Goal: Task Accomplishment & Management: Manage account settings

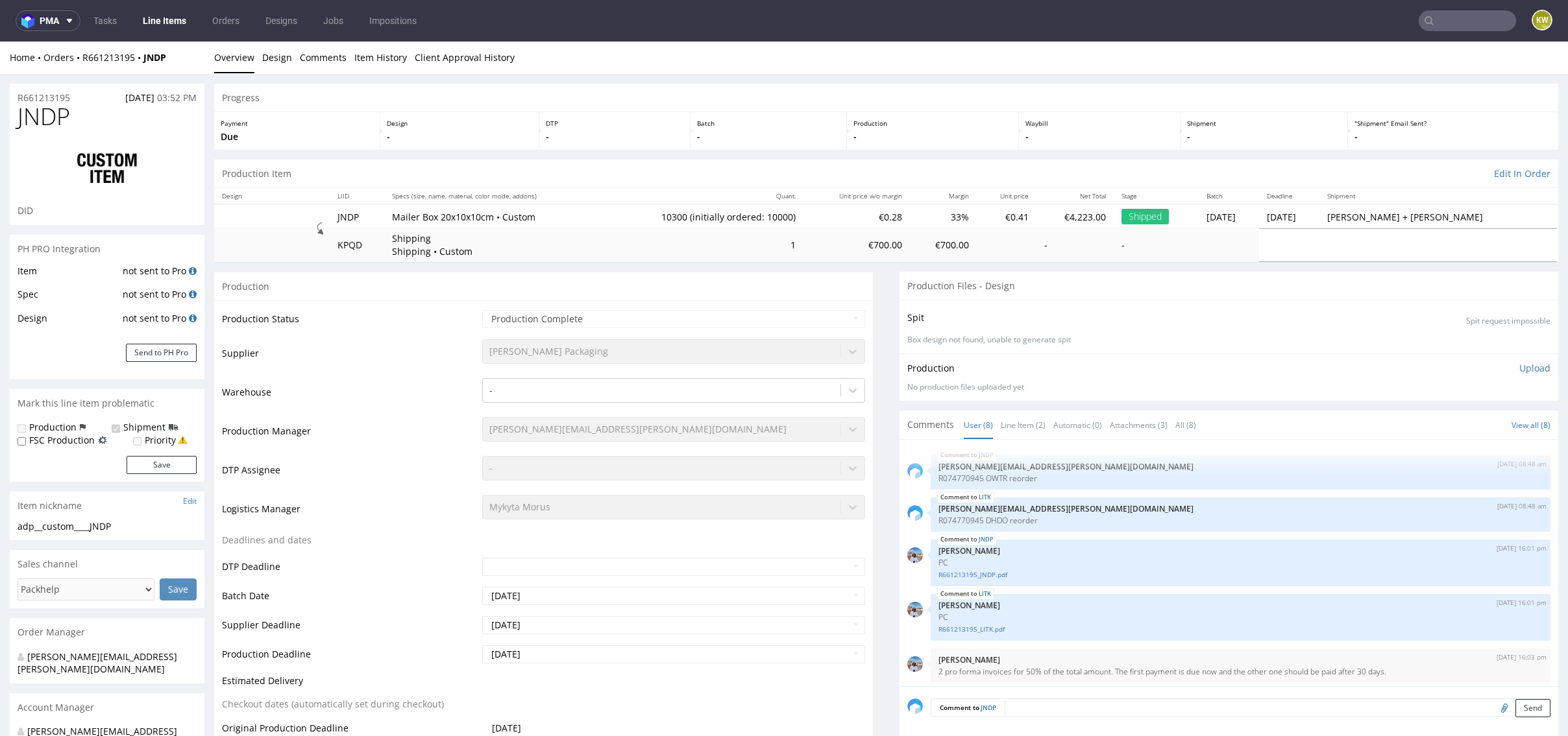
scroll to position [185, 0]
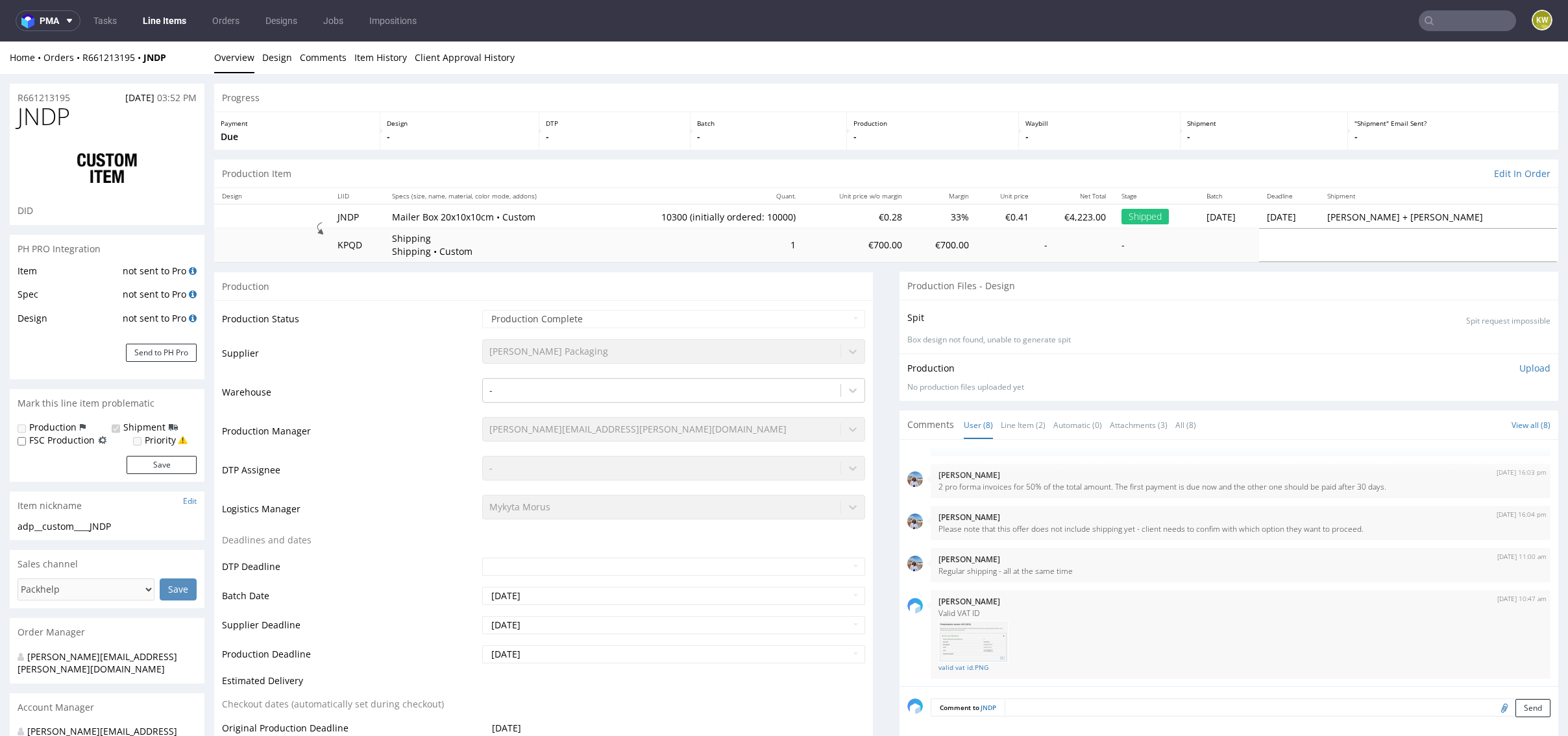
click at [1436, 27] on input "text" at bounding box center [1466, 20] width 97 height 20
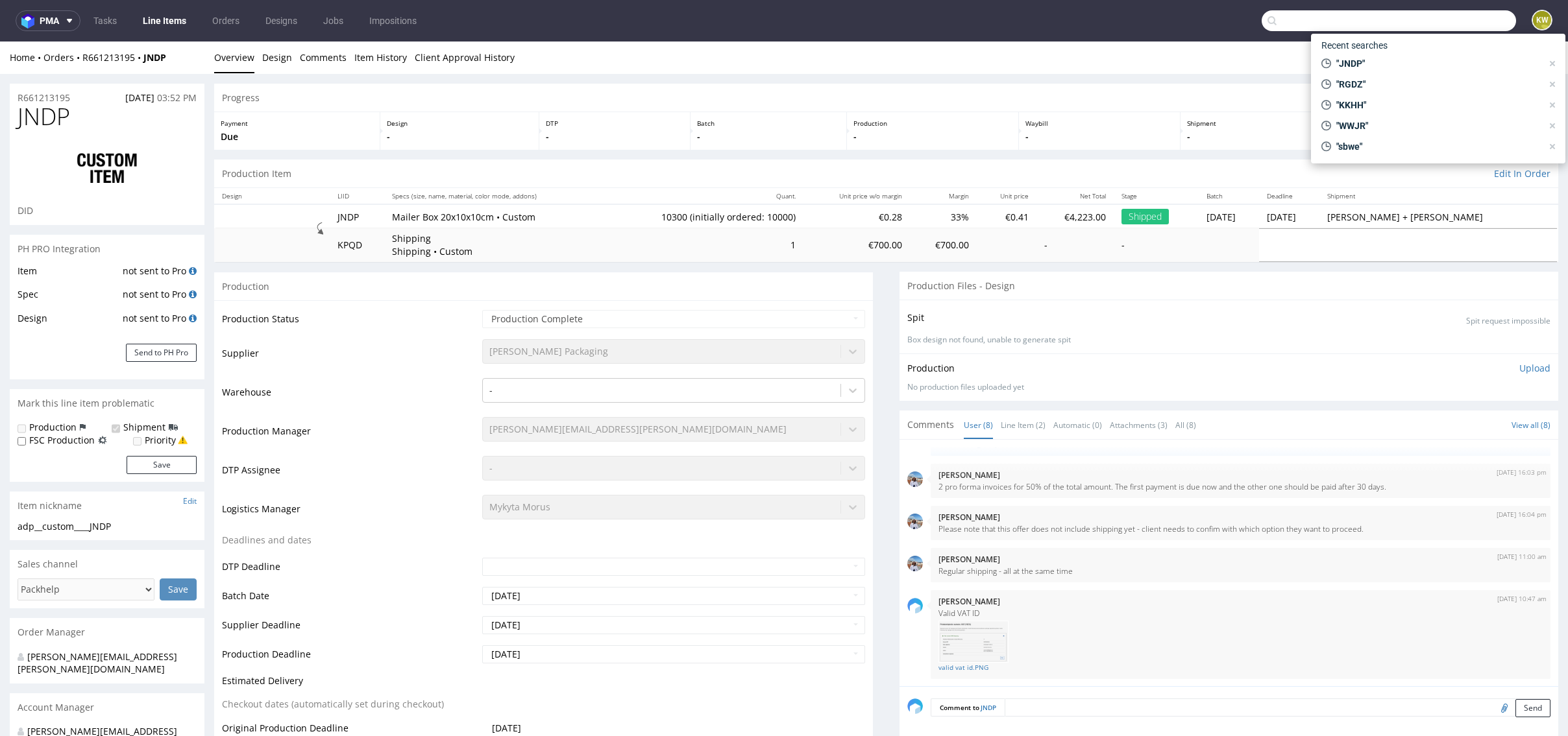
paste input "_YAVQ"
type input "YAVQ"
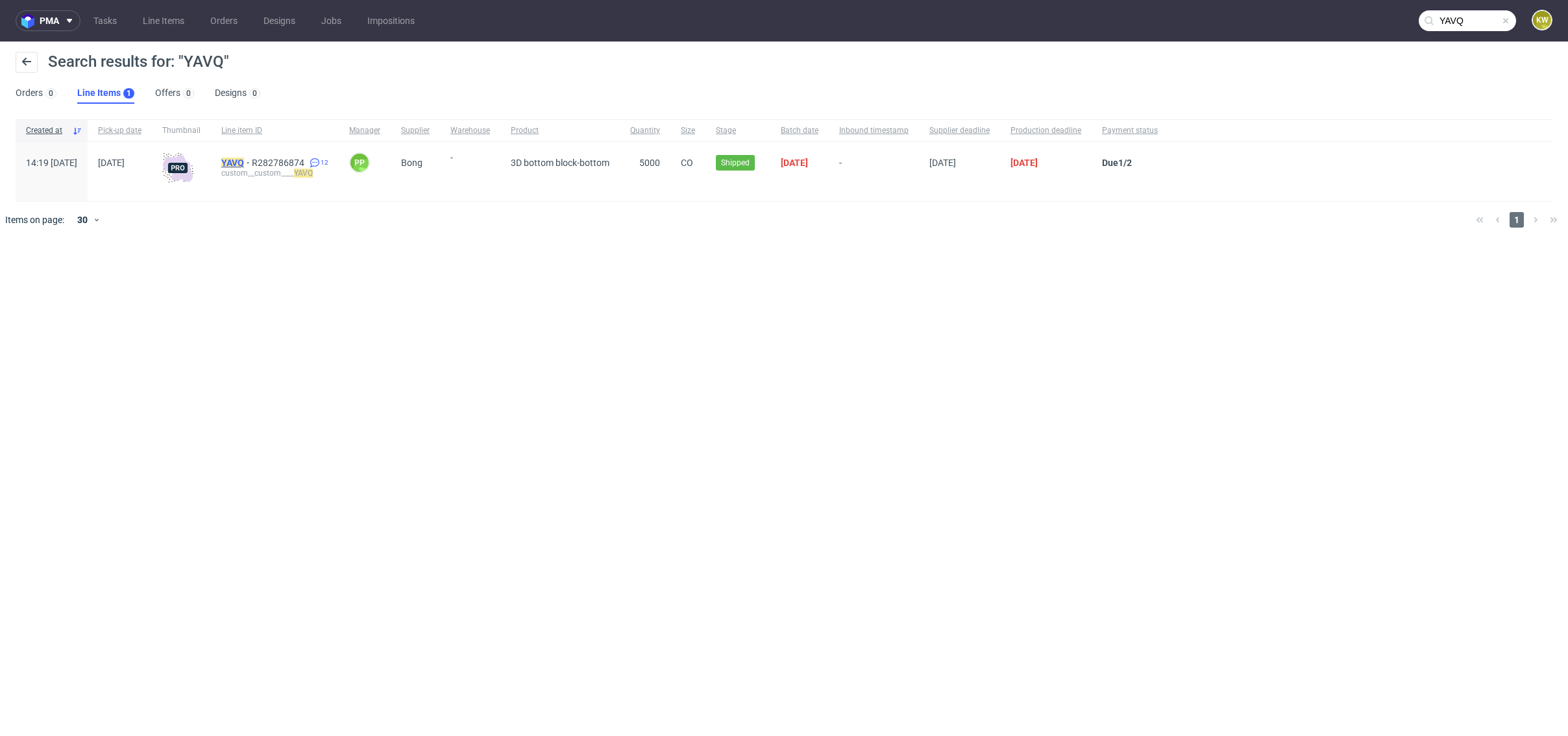
click at [244, 159] on mark "YAVQ" at bounding box center [232, 162] width 23 height 10
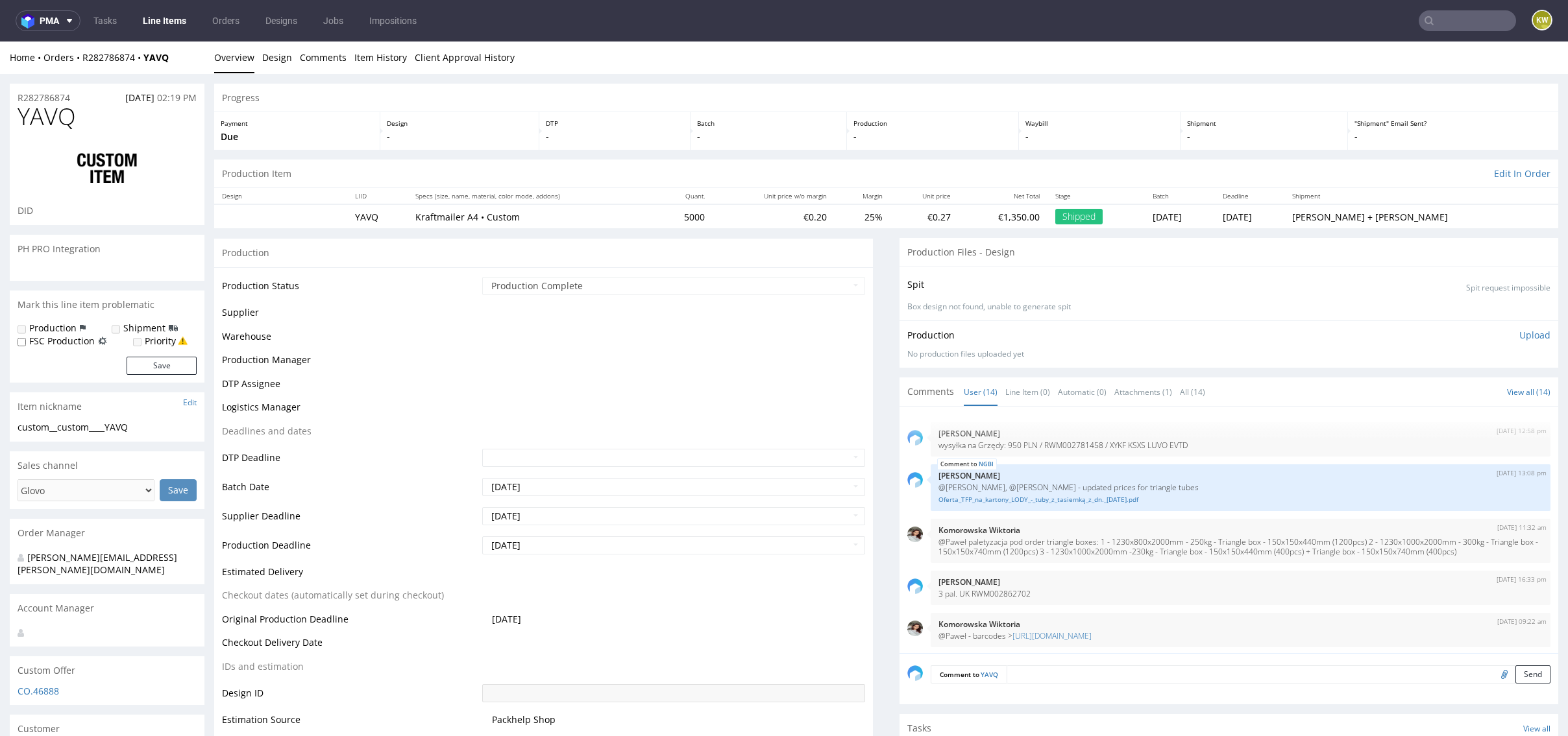
scroll to position [381, 0]
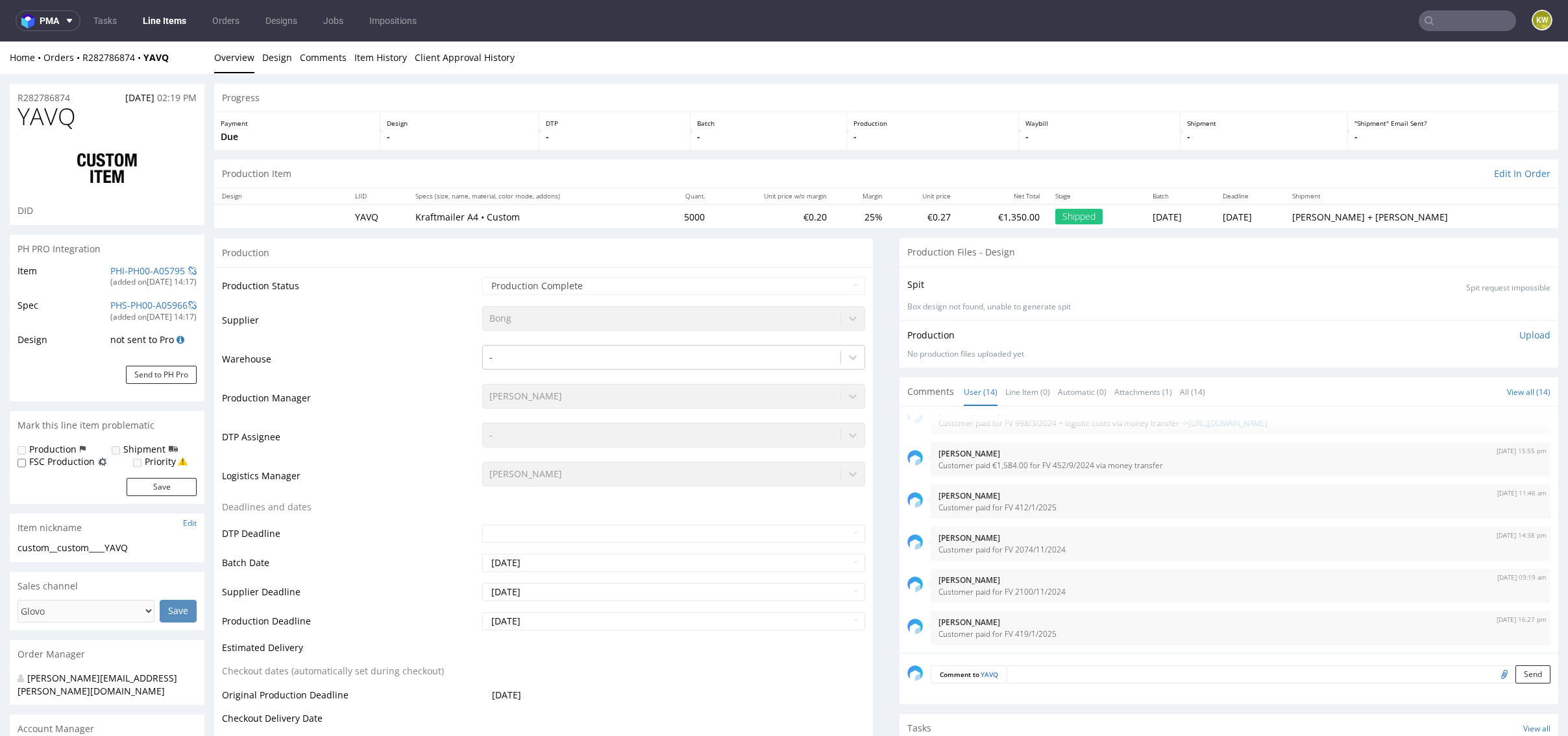
click at [408, 466] on td "Logistics Manager" at bounding box center [351, 480] width 257 height 39
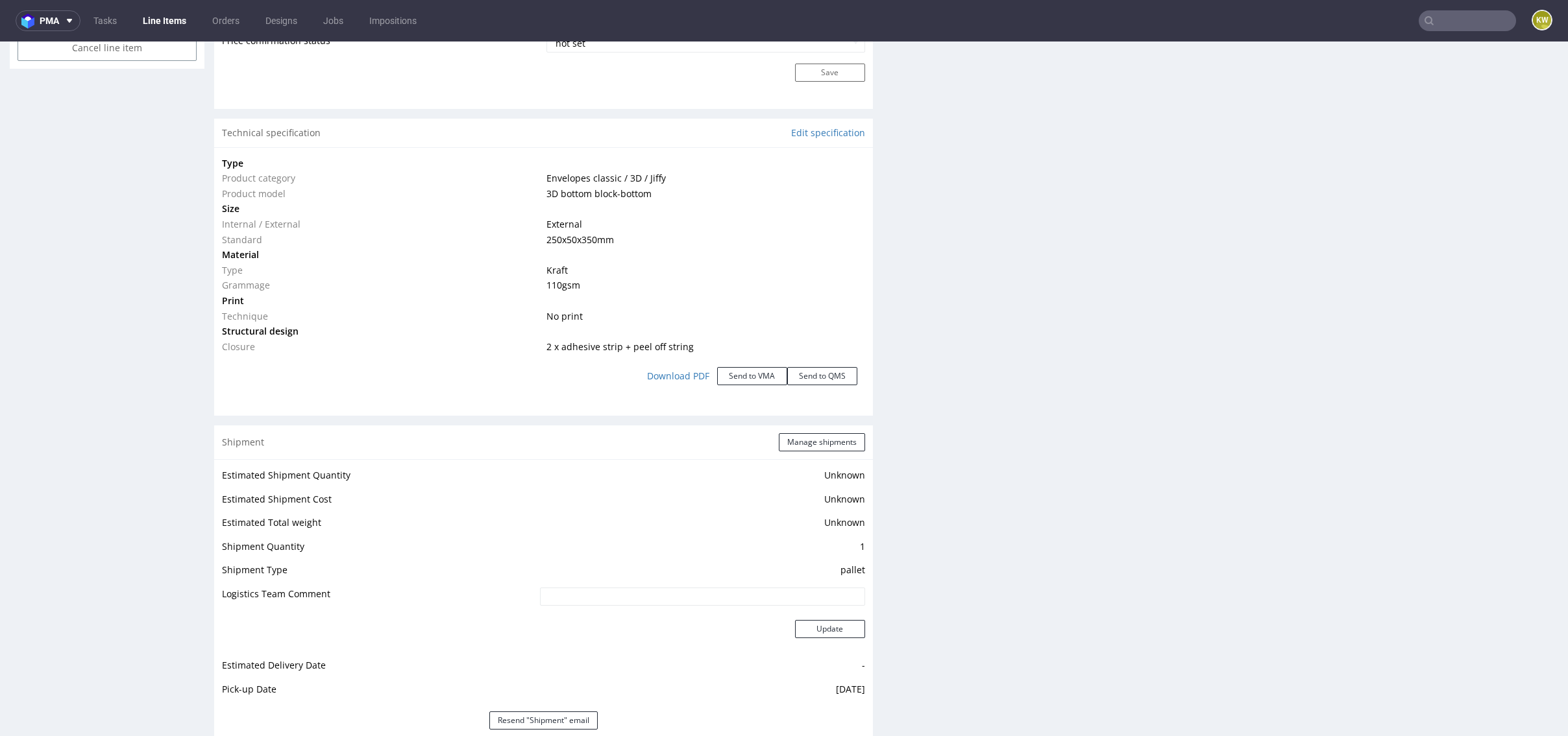
scroll to position [1119, 0]
click at [935, 319] on div "Production Files - Design Spit Spit request impossible Box design not found, un…" at bounding box center [1228, 269] width 659 height 2301
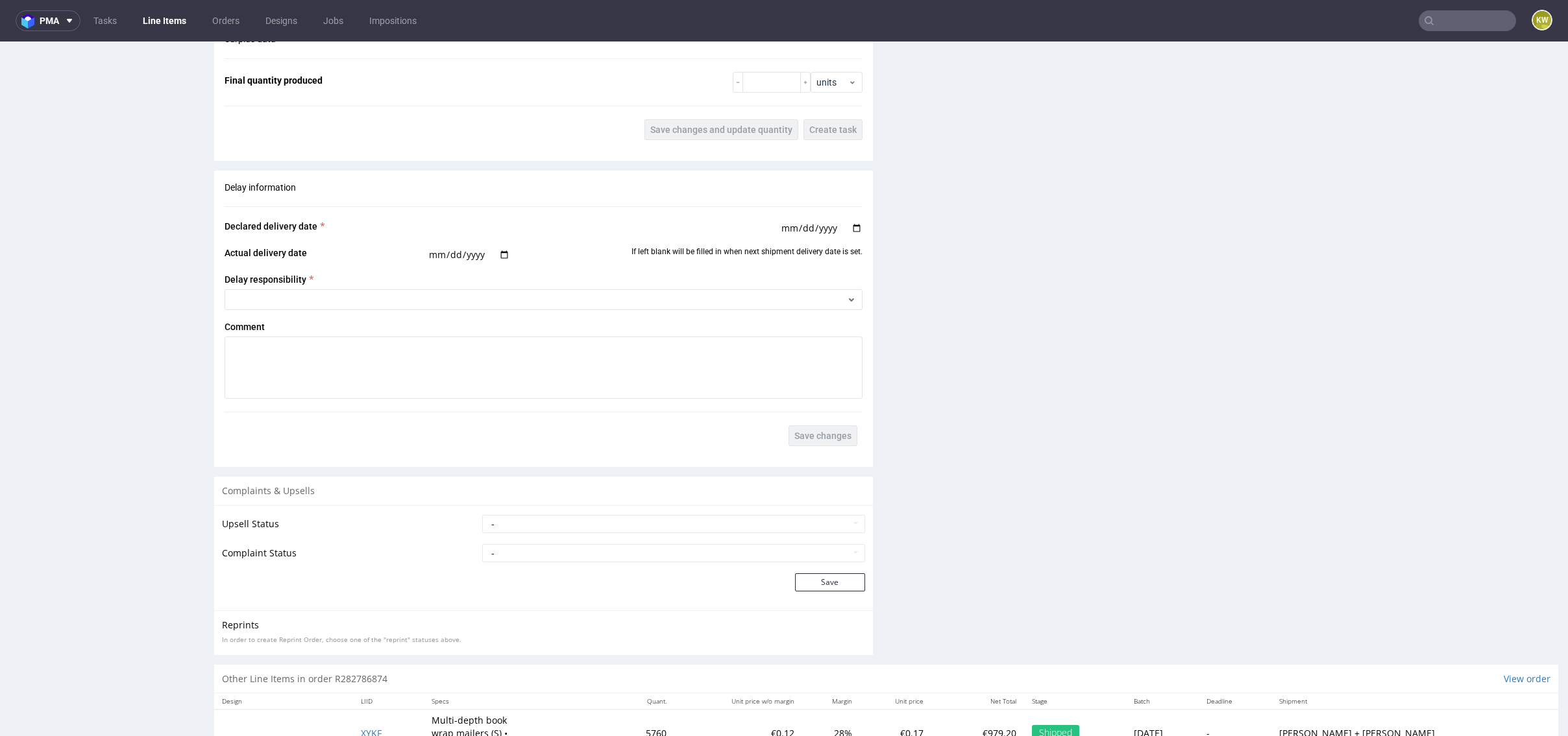
scroll to position [2432, 0]
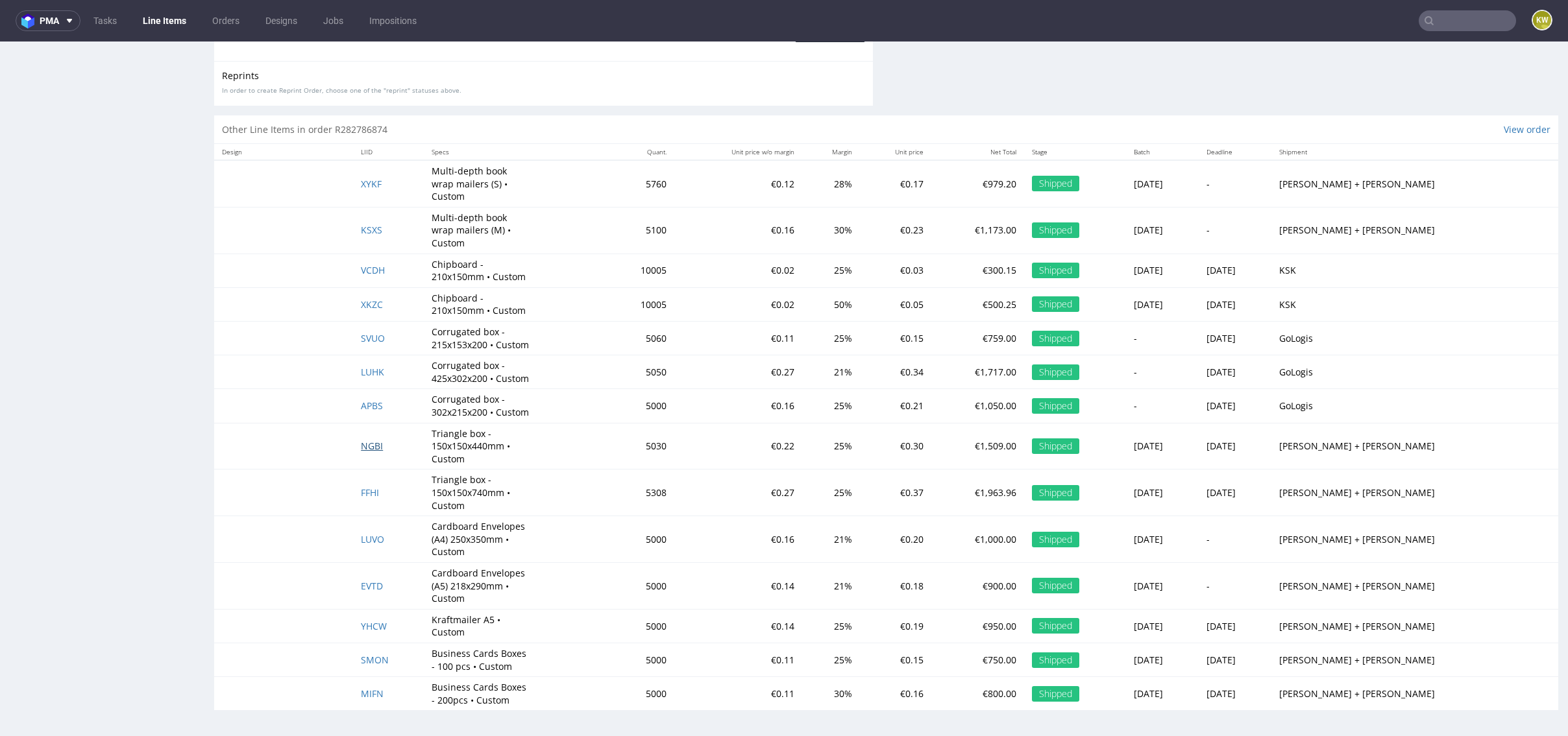
click at [378, 448] on span "NGBI" at bounding box center [372, 446] width 22 height 12
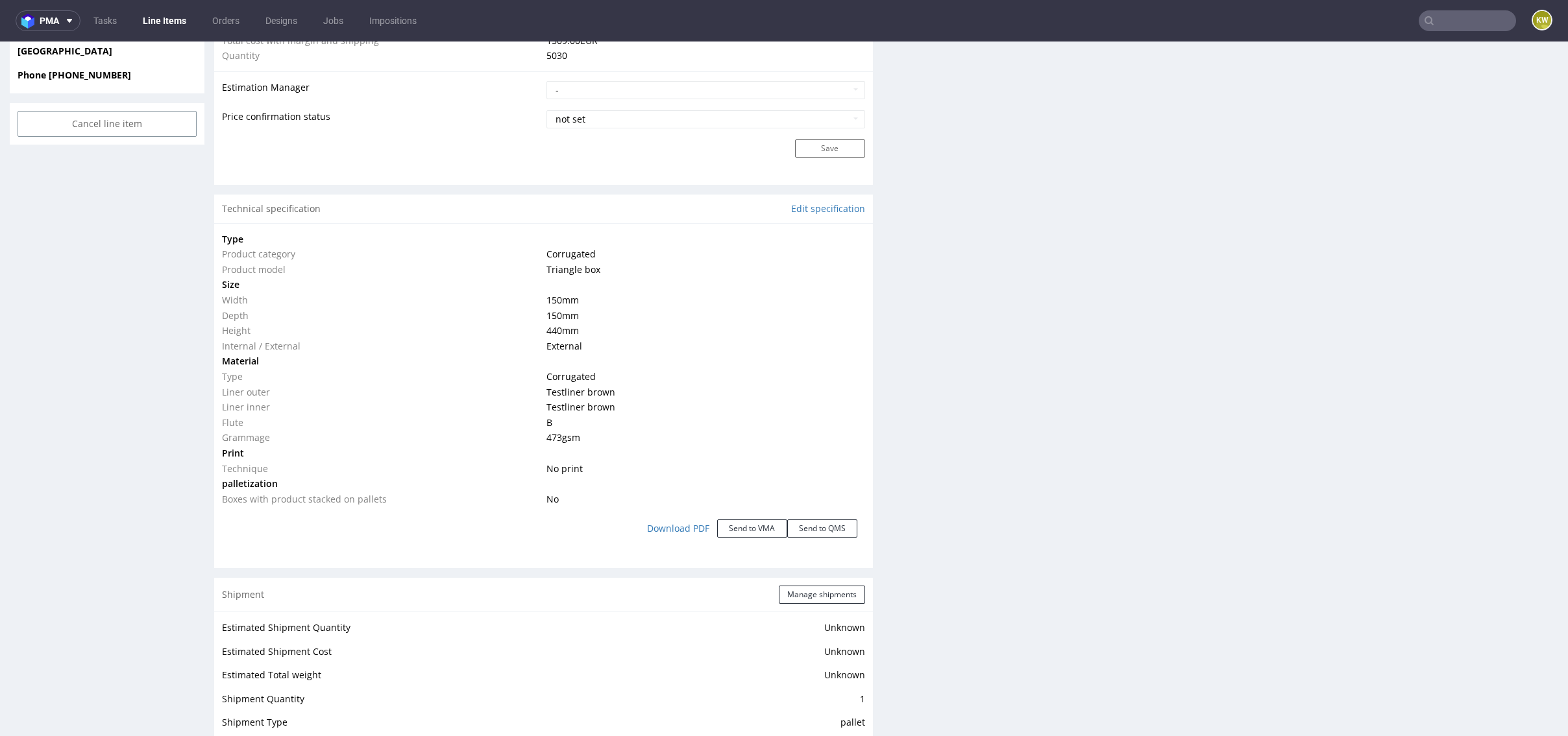
scroll to position [1059, 0]
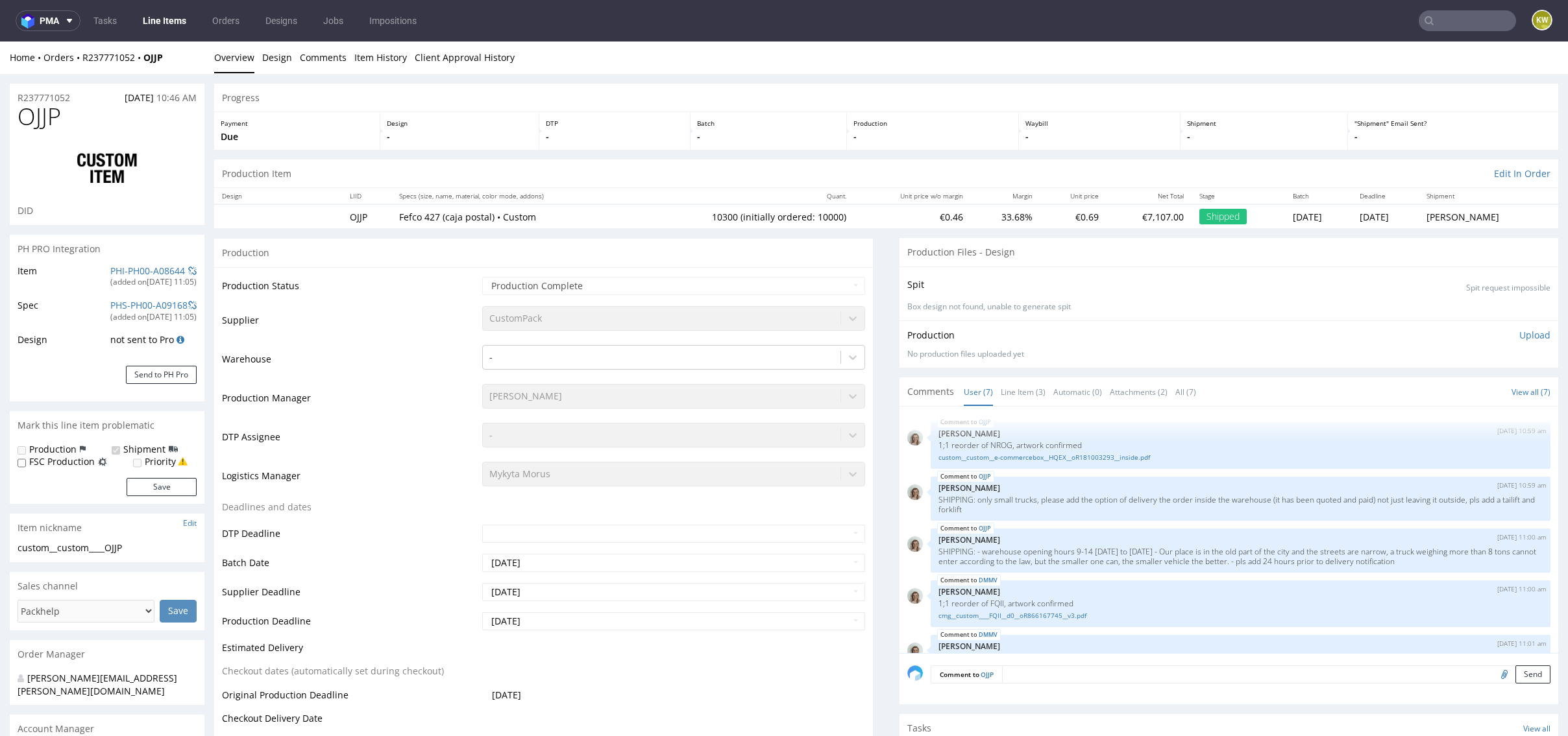
scroll to position [128, 0]
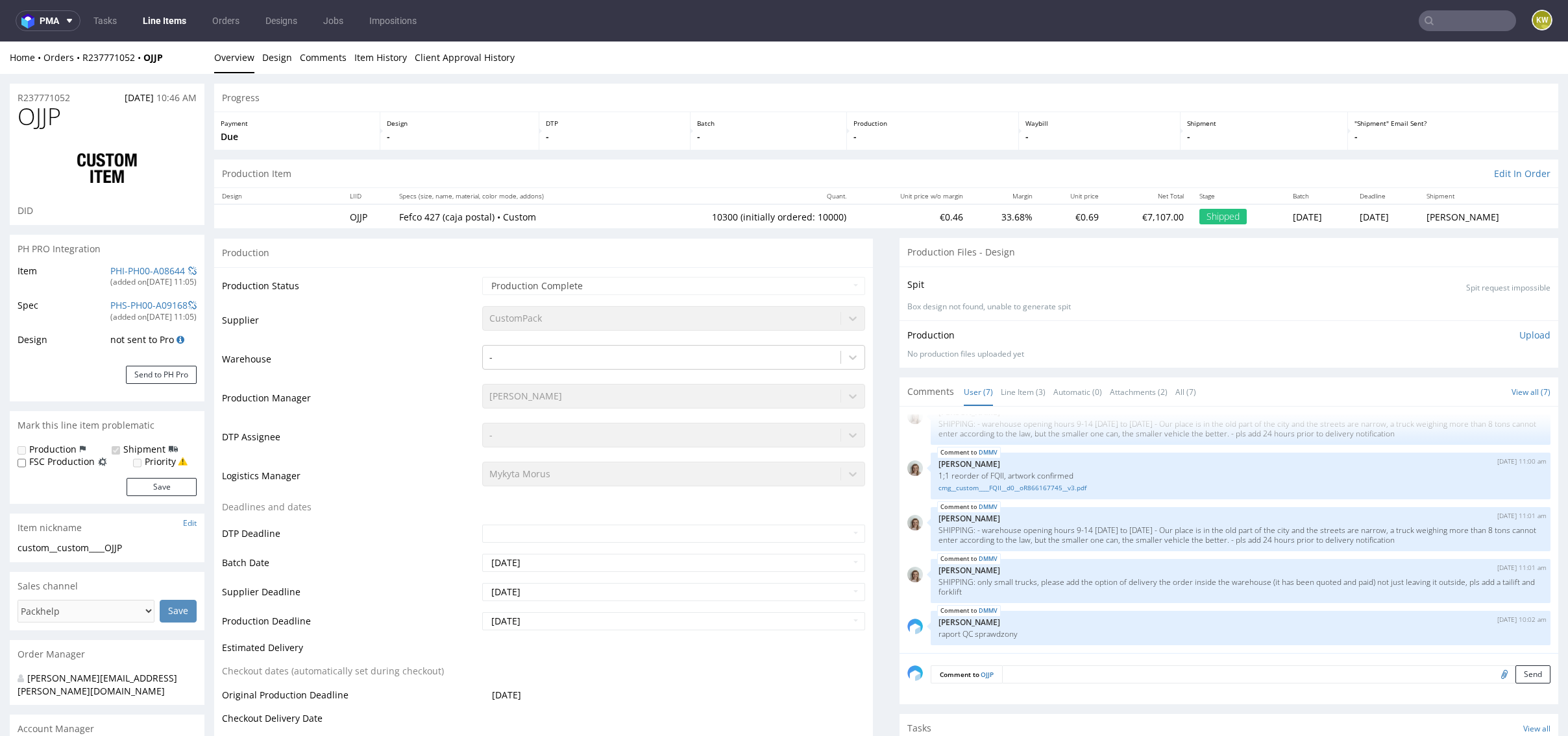
click at [1431, 23] on input "text" at bounding box center [1466, 20] width 97 height 20
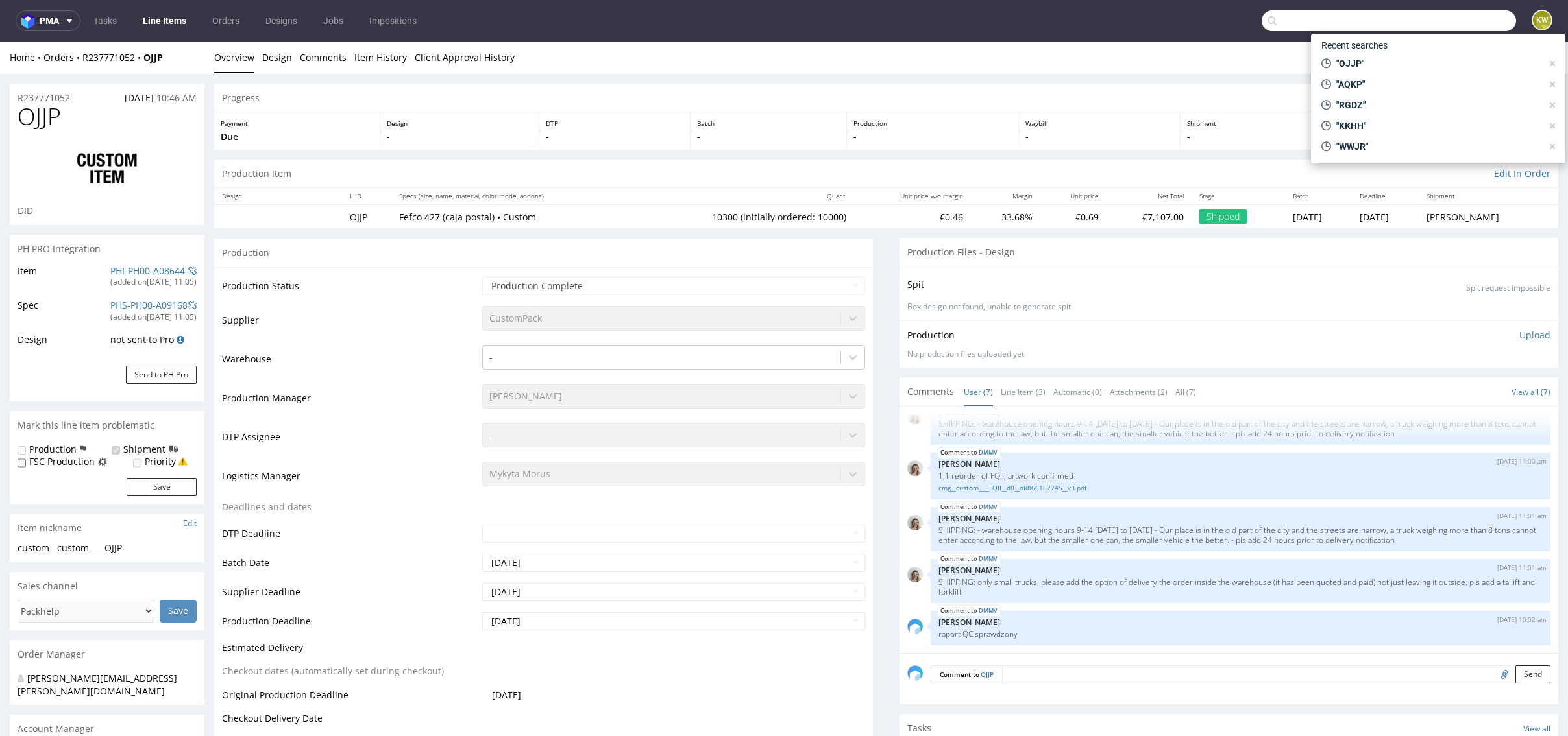
paste input "AZJN"
type input "AZJN"
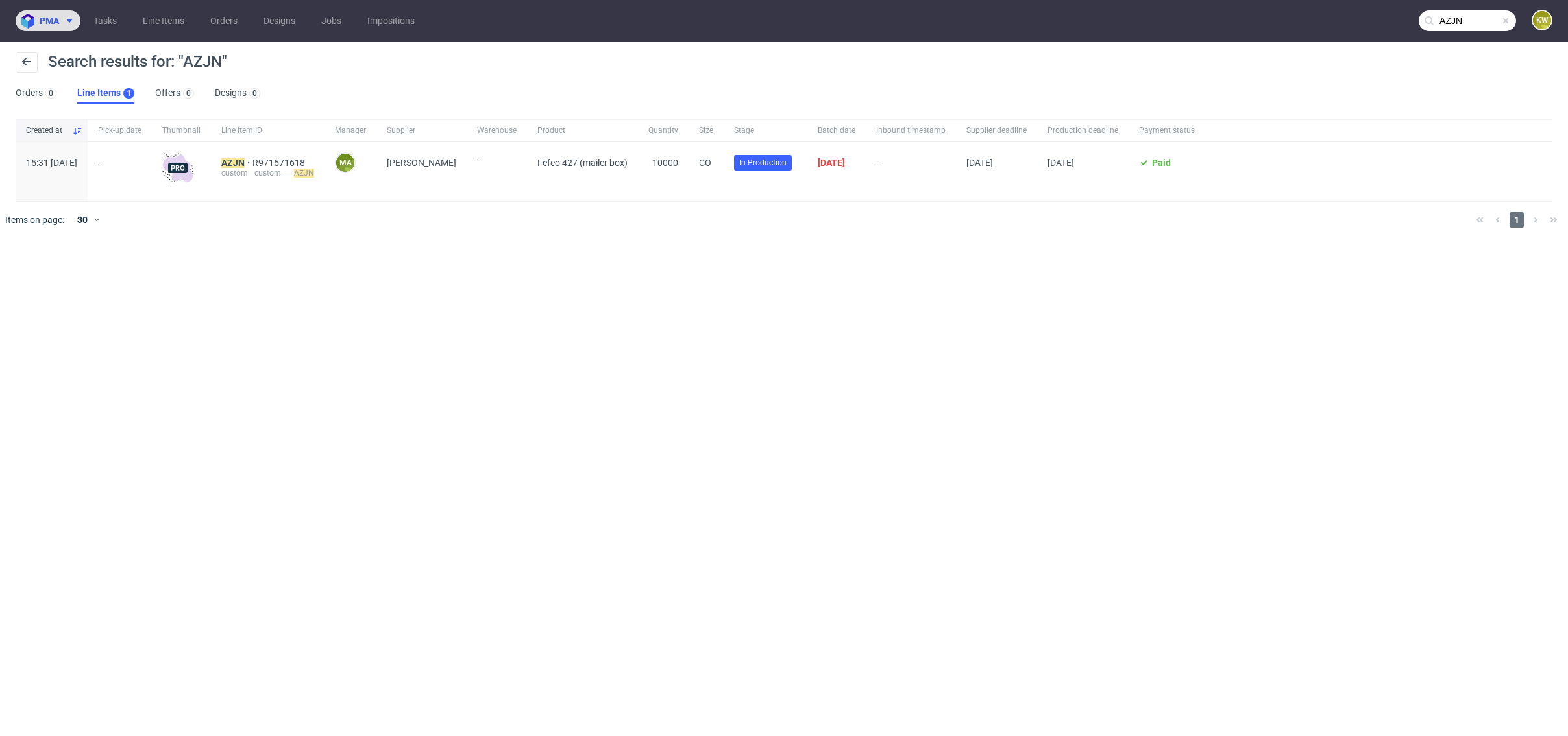
click at [54, 18] on span "pma" at bounding box center [49, 21] width 19 height 9
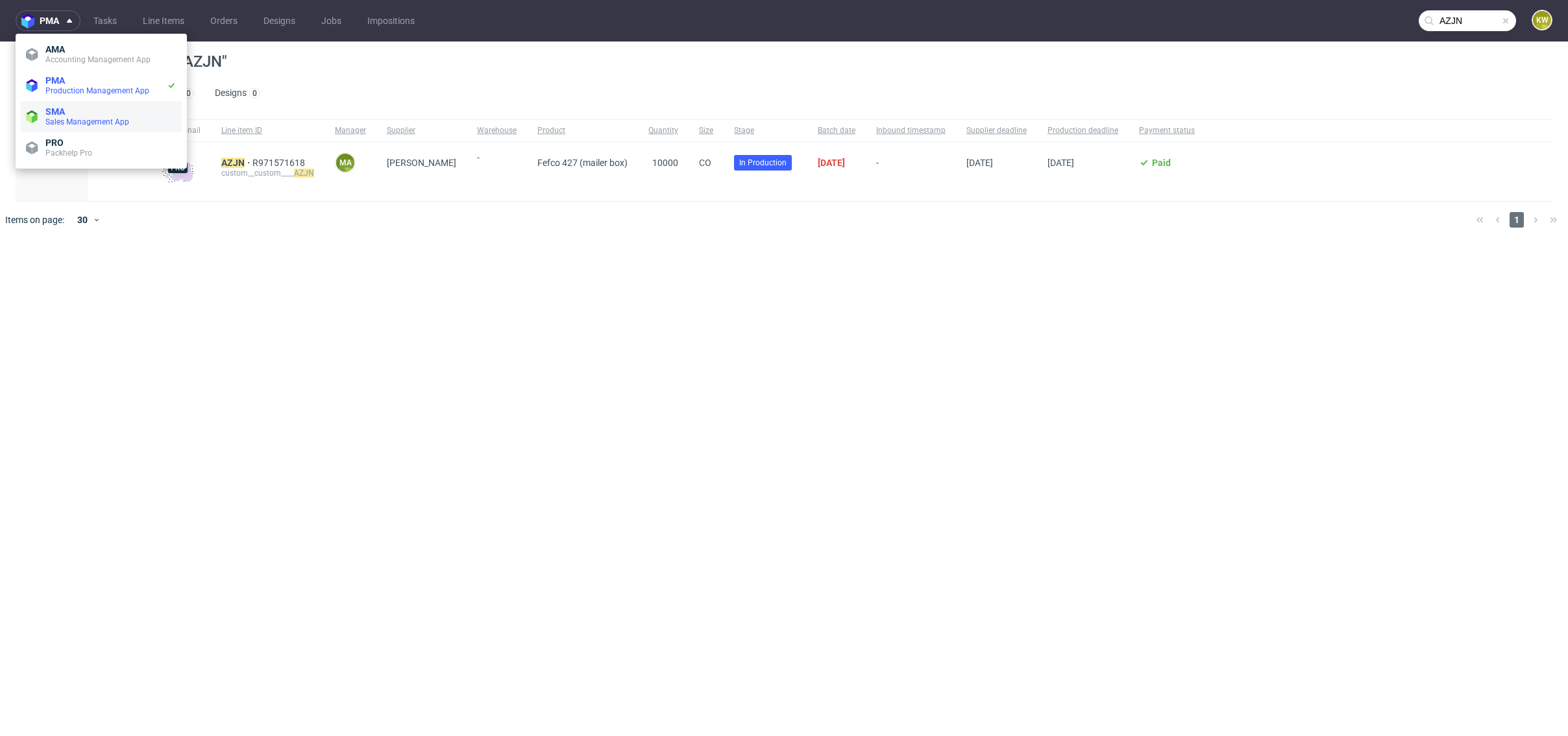
click at [50, 113] on span "SMA" at bounding box center [55, 111] width 19 height 10
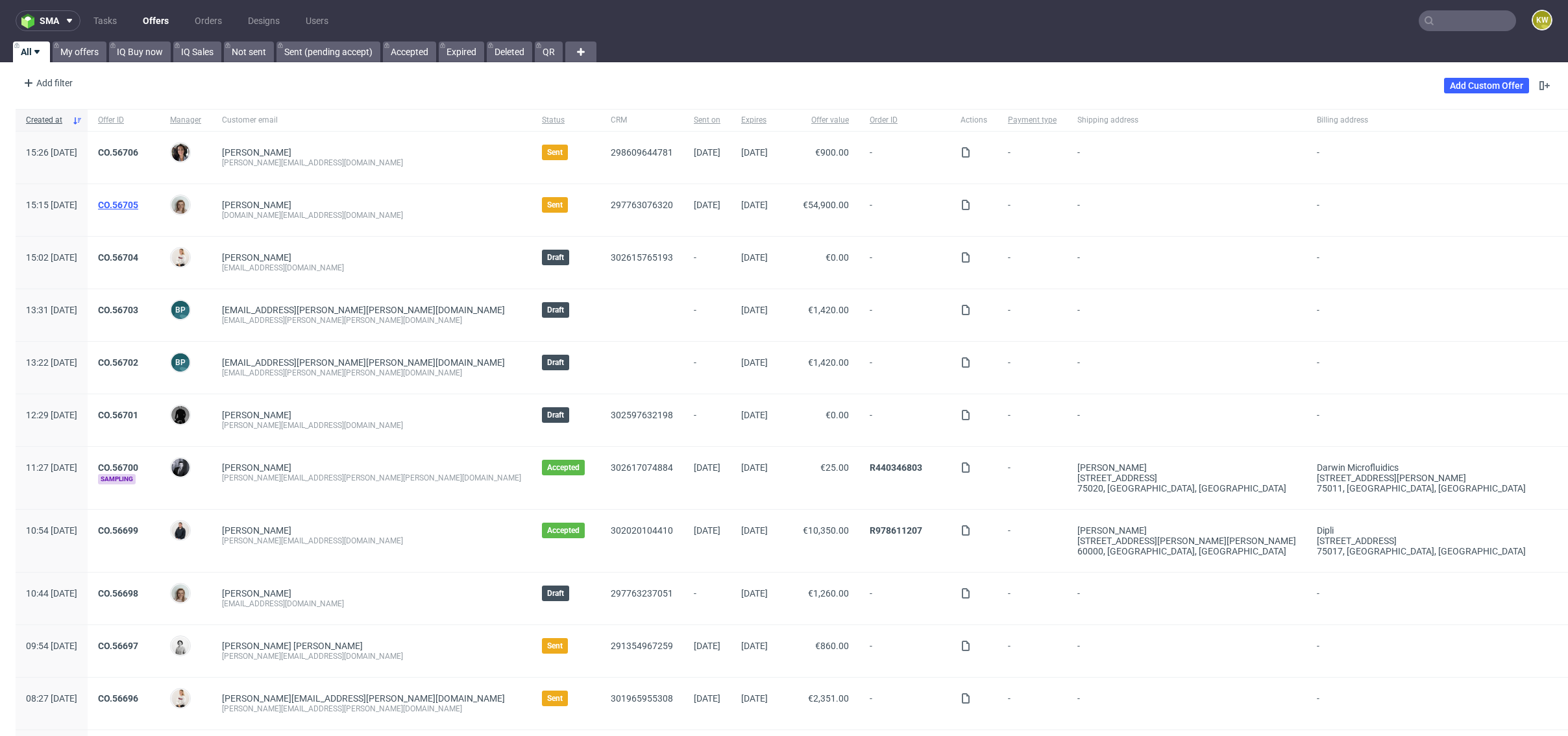
click at [138, 203] on link "CO.56705" at bounding box center [117, 204] width 40 height 10
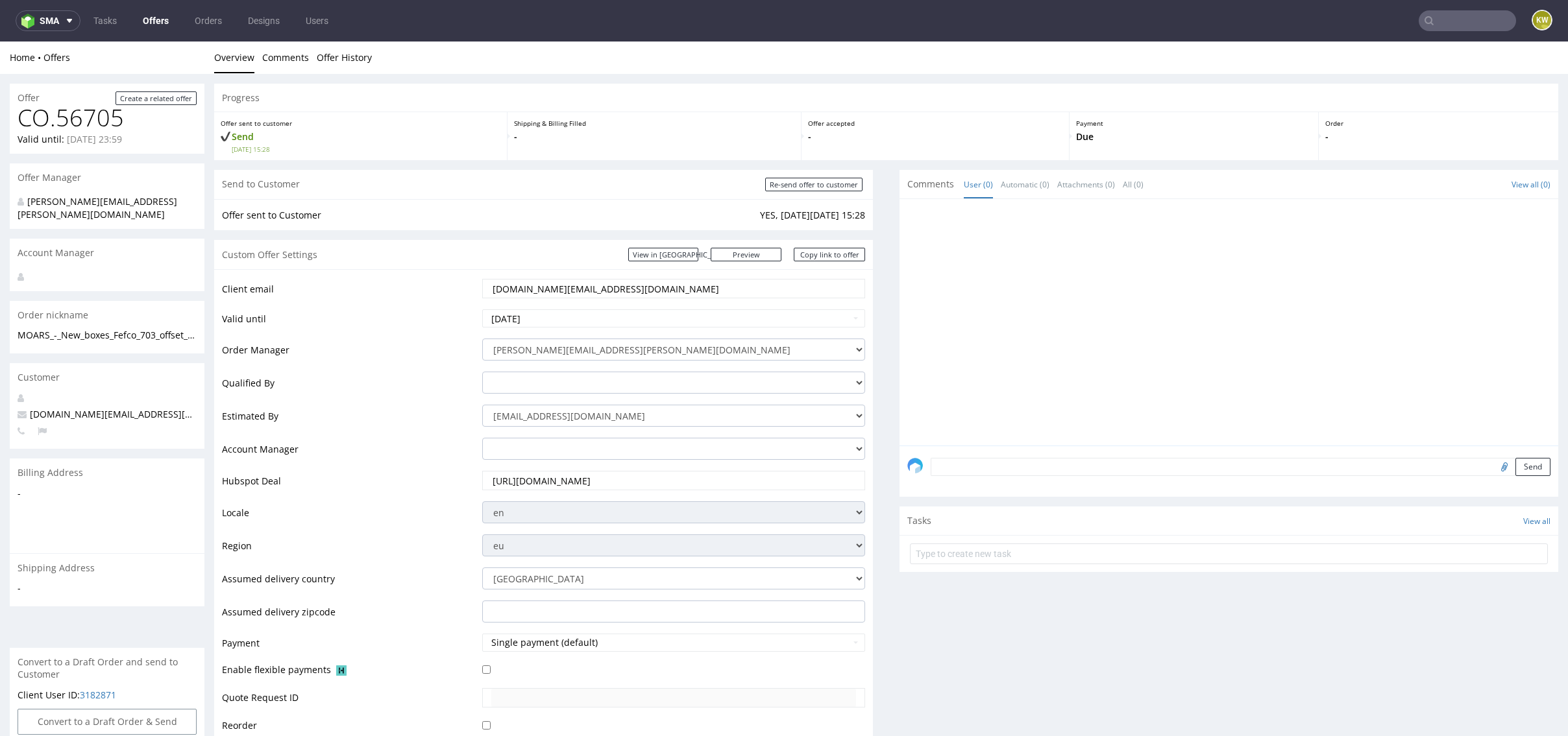
click at [402, 438] on td "Account Manager" at bounding box center [351, 453] width 257 height 33
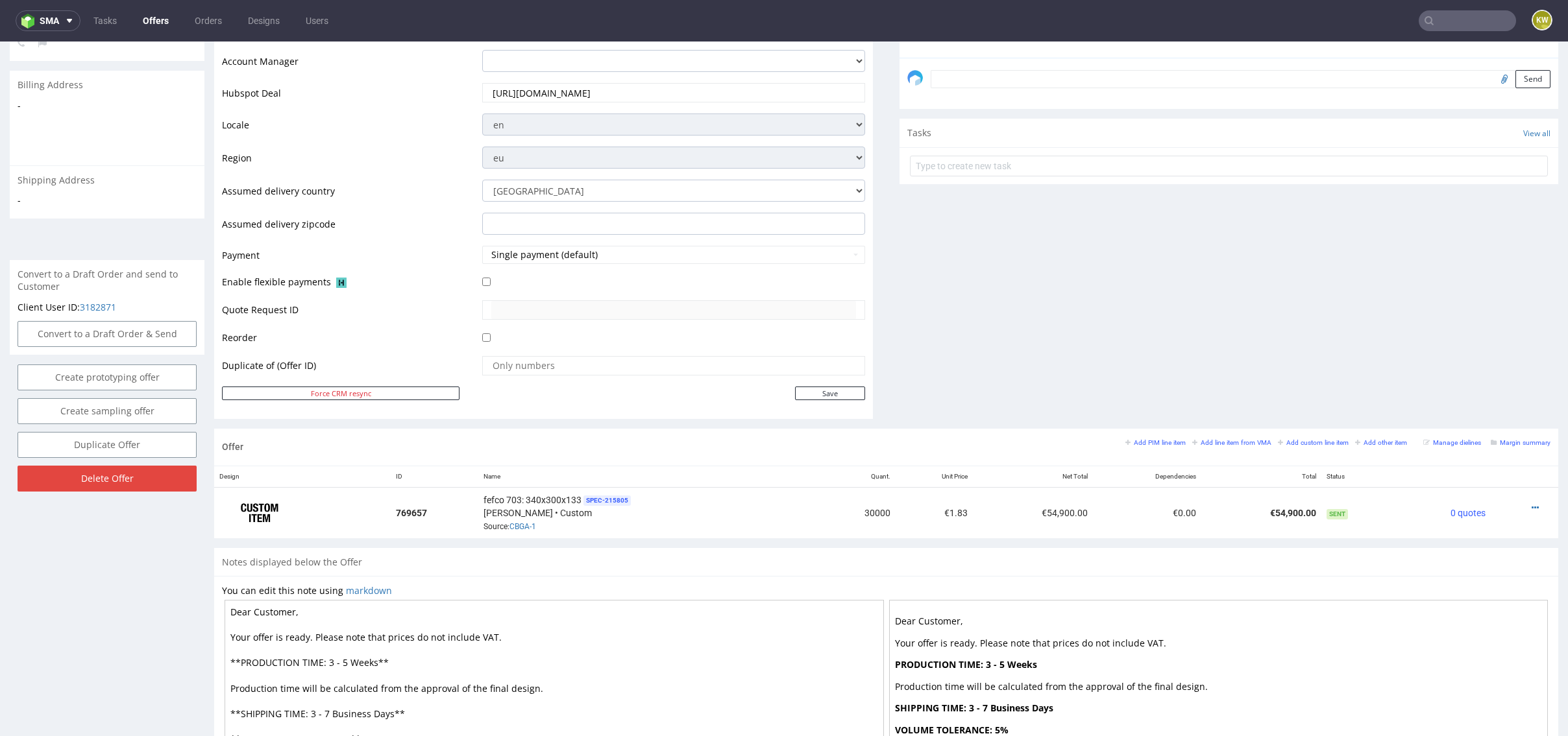
scroll to position [421, 0]
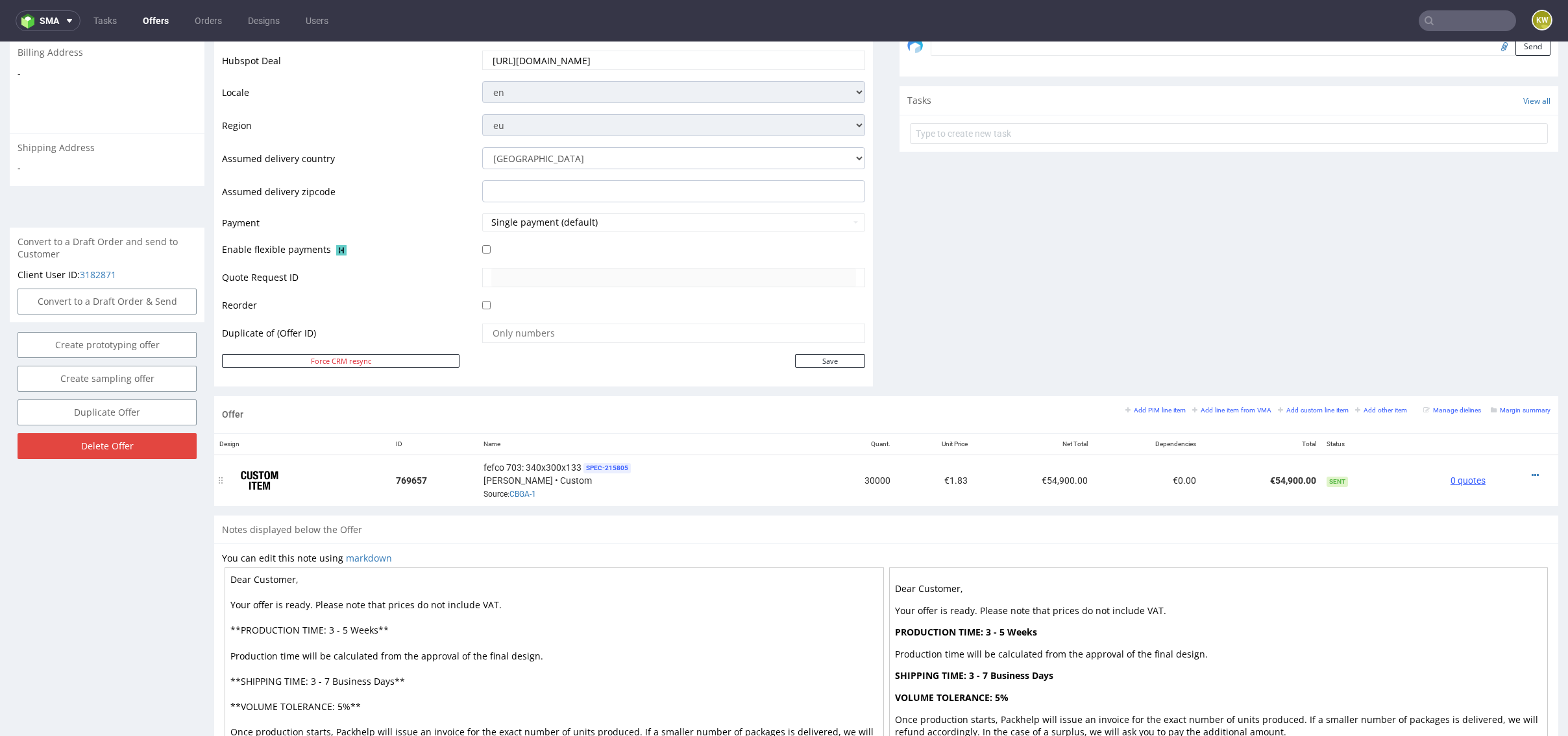
click at [1451, 476] on span "0 quotes" at bounding box center [1468, 480] width 35 height 10
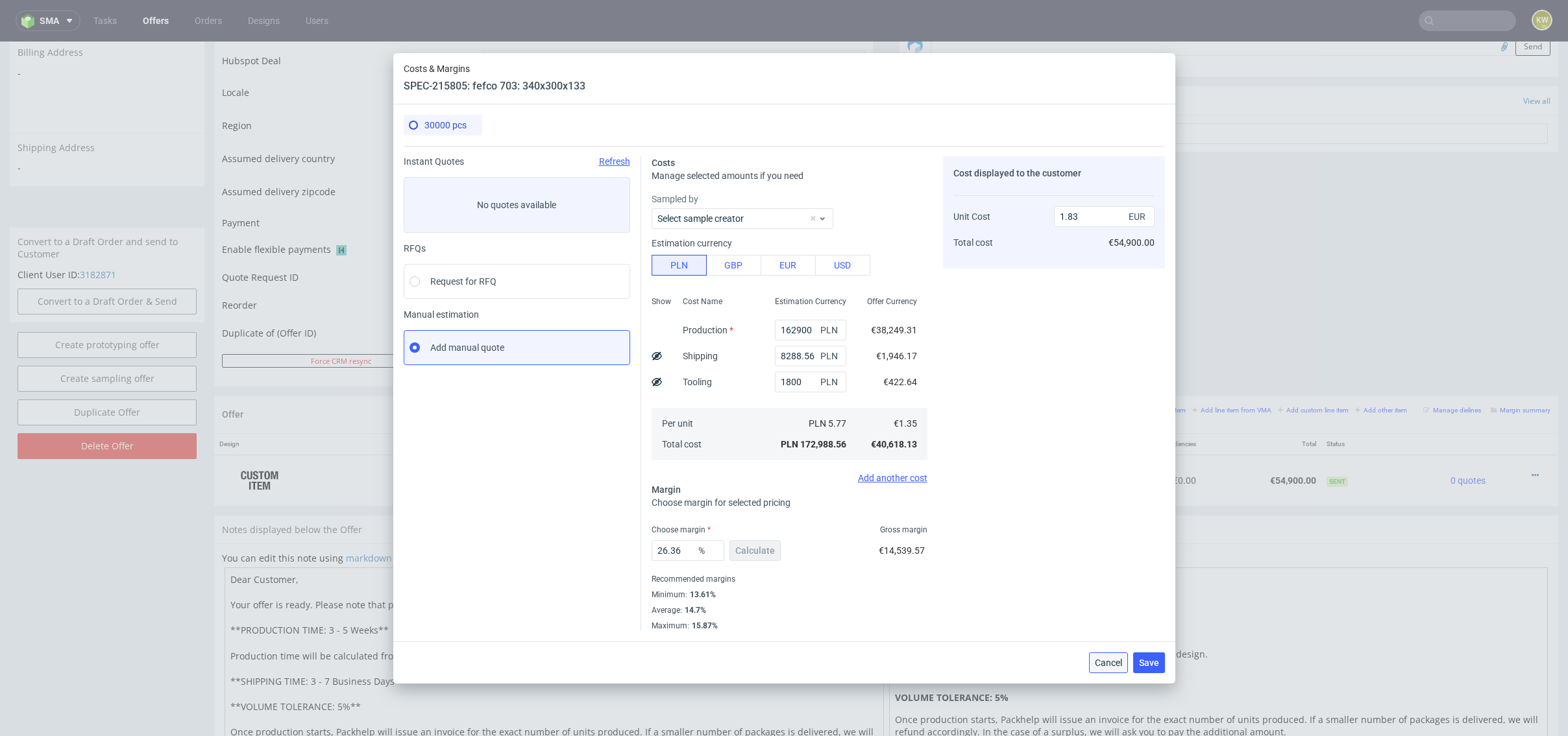
click at [1105, 658] on span "Cancel" at bounding box center [1107, 663] width 27 height 9
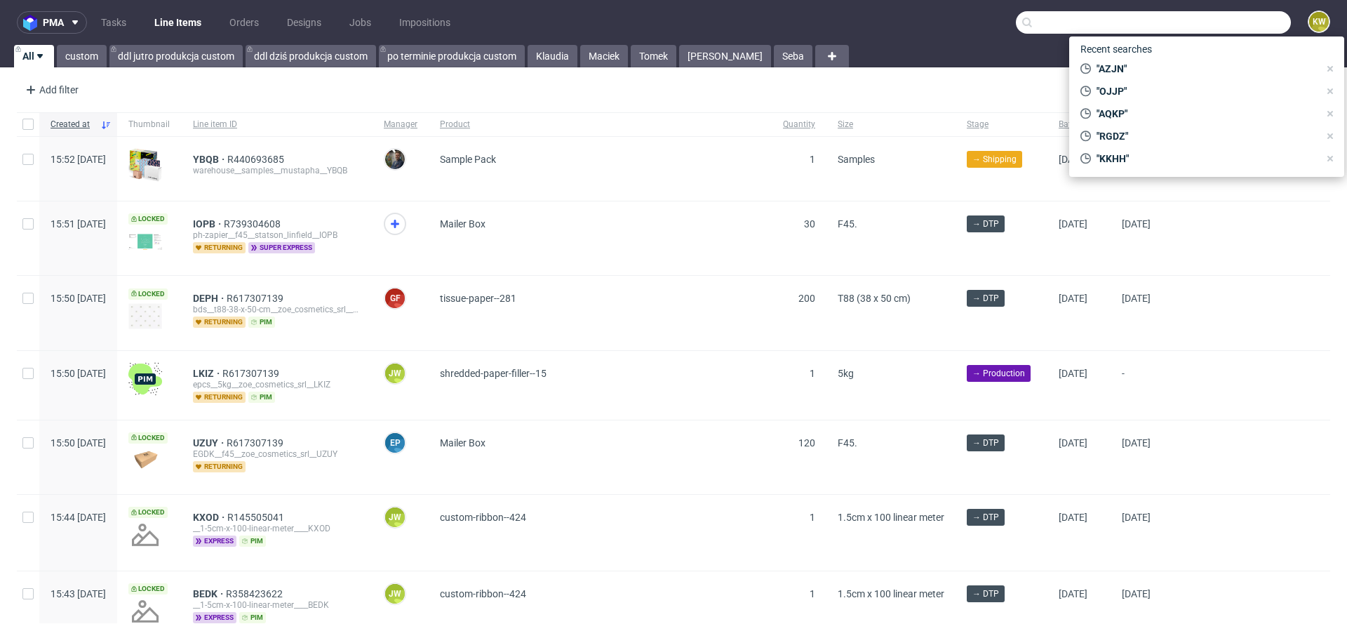
click at [1192, 26] on input "text" at bounding box center [1153, 22] width 275 height 22
paste input "EUMI"
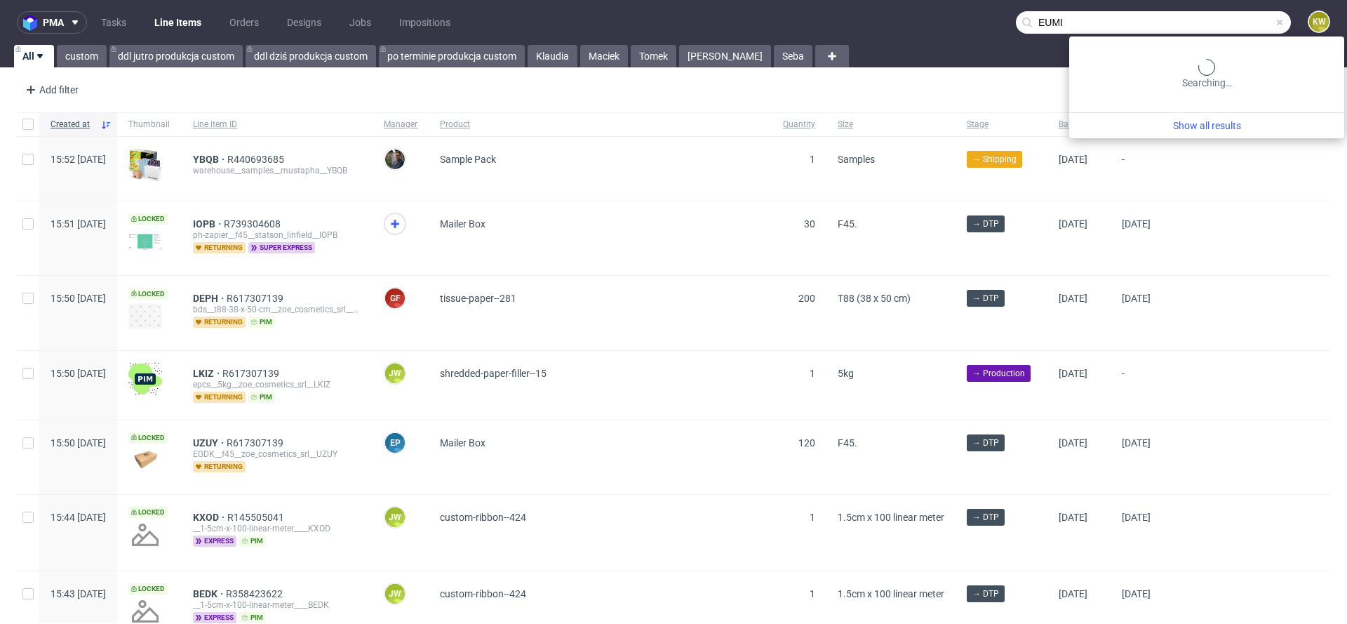
type input "EUMI"
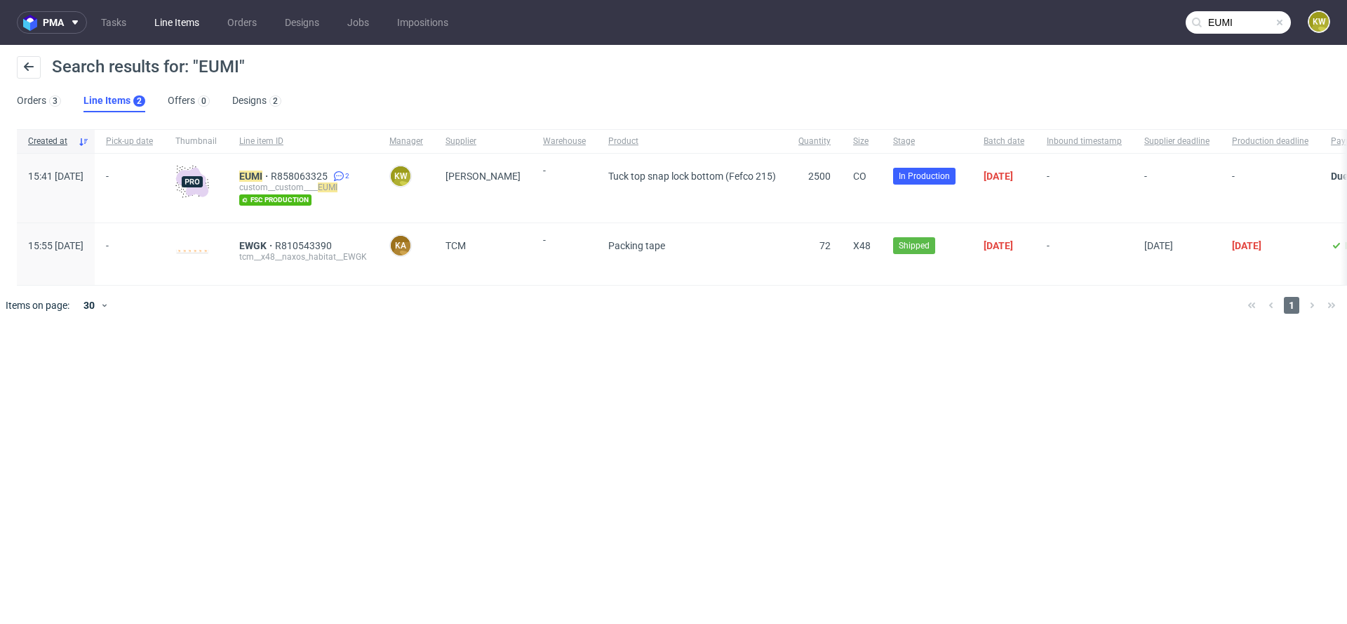
click at [161, 25] on link "Line Items" at bounding box center [177, 22] width 62 height 22
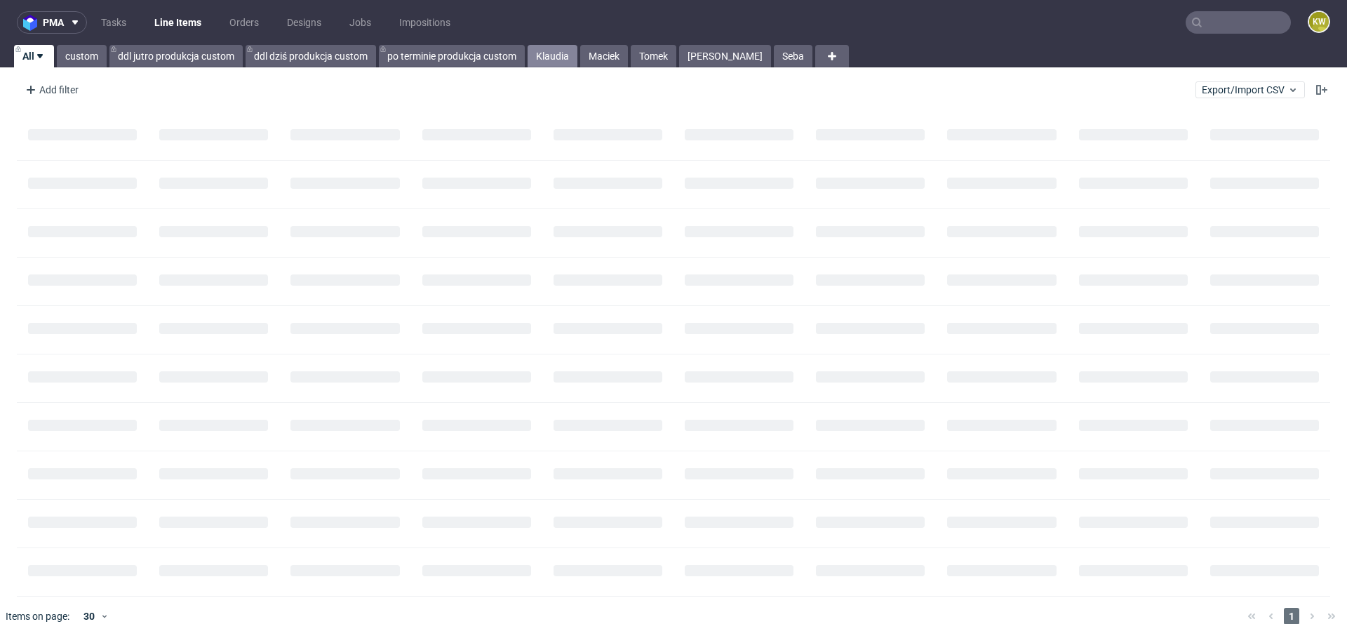
click at [553, 65] on link "Klaudia" at bounding box center [552, 56] width 50 height 22
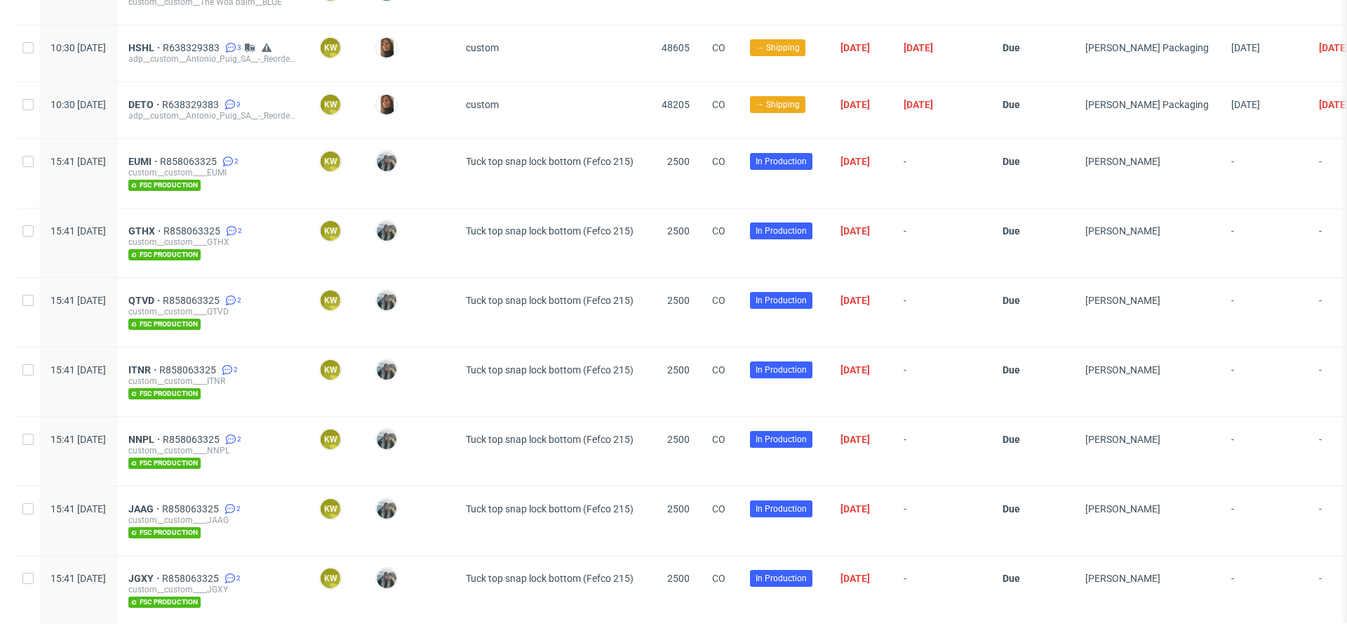
scroll to position [1212, 0]
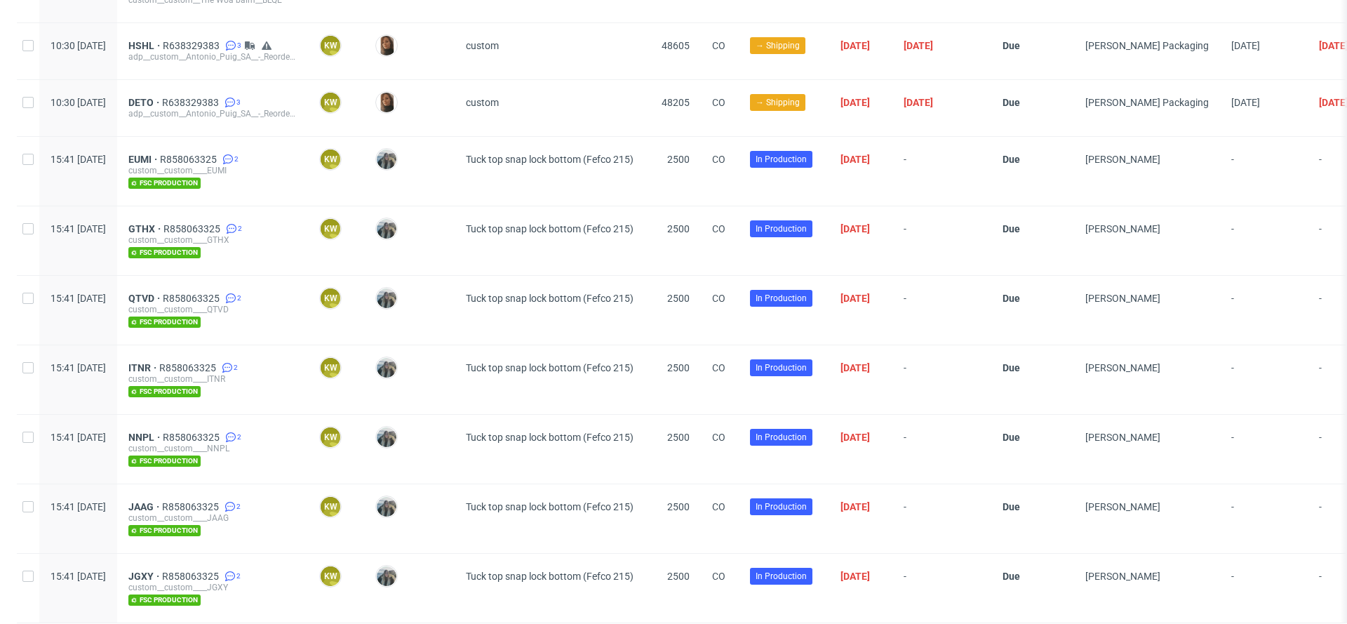
click at [28, 160] on div at bounding box center [28, 171] width 22 height 69
checkbox input "true"
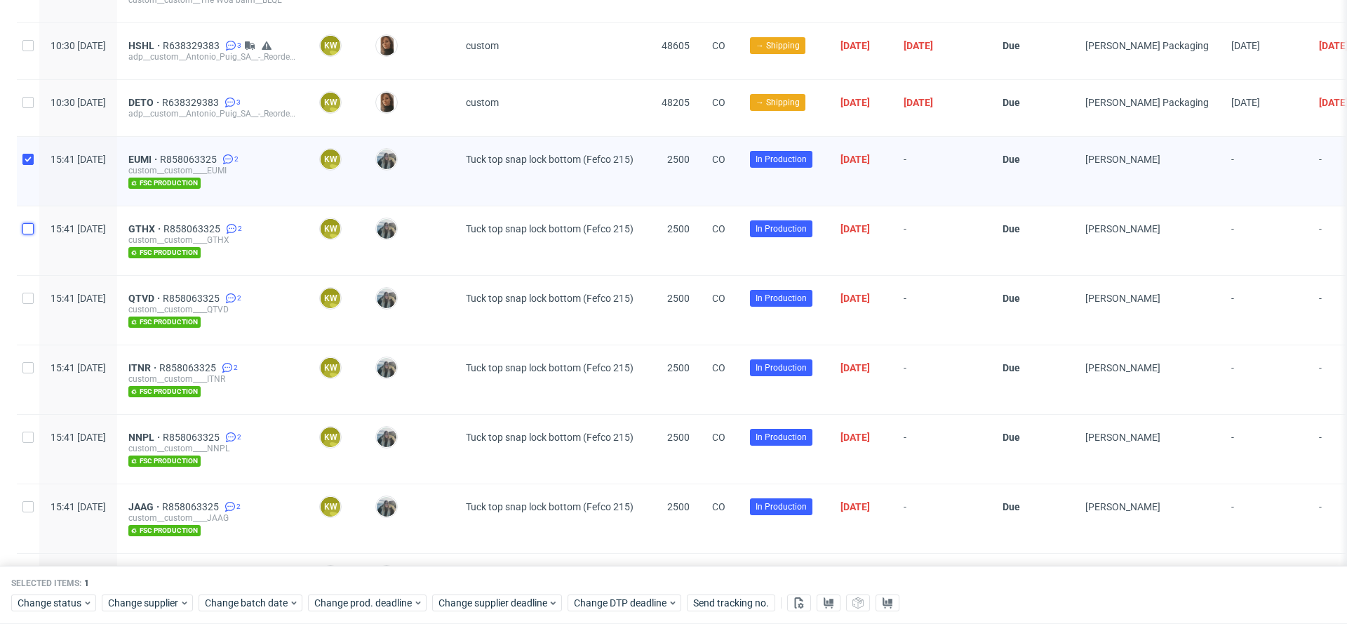
click at [28, 224] on input "checkbox" at bounding box center [27, 228] width 11 height 11
checkbox input "true"
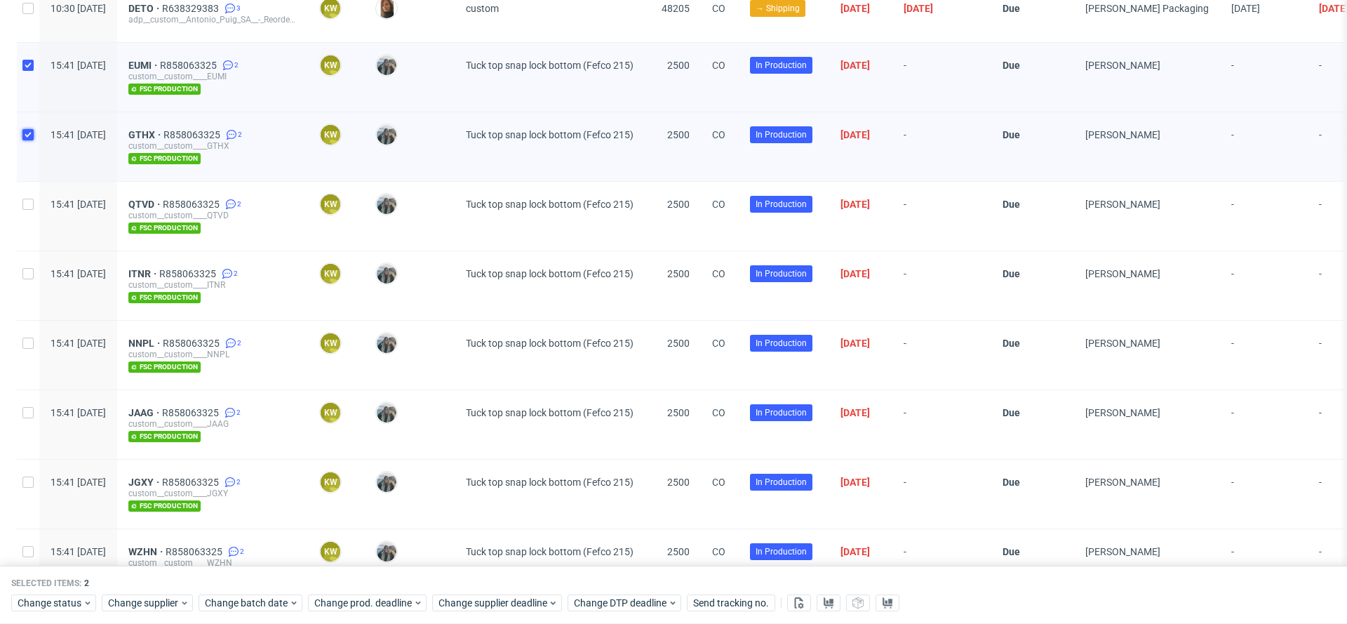
scroll to position [1330, 0]
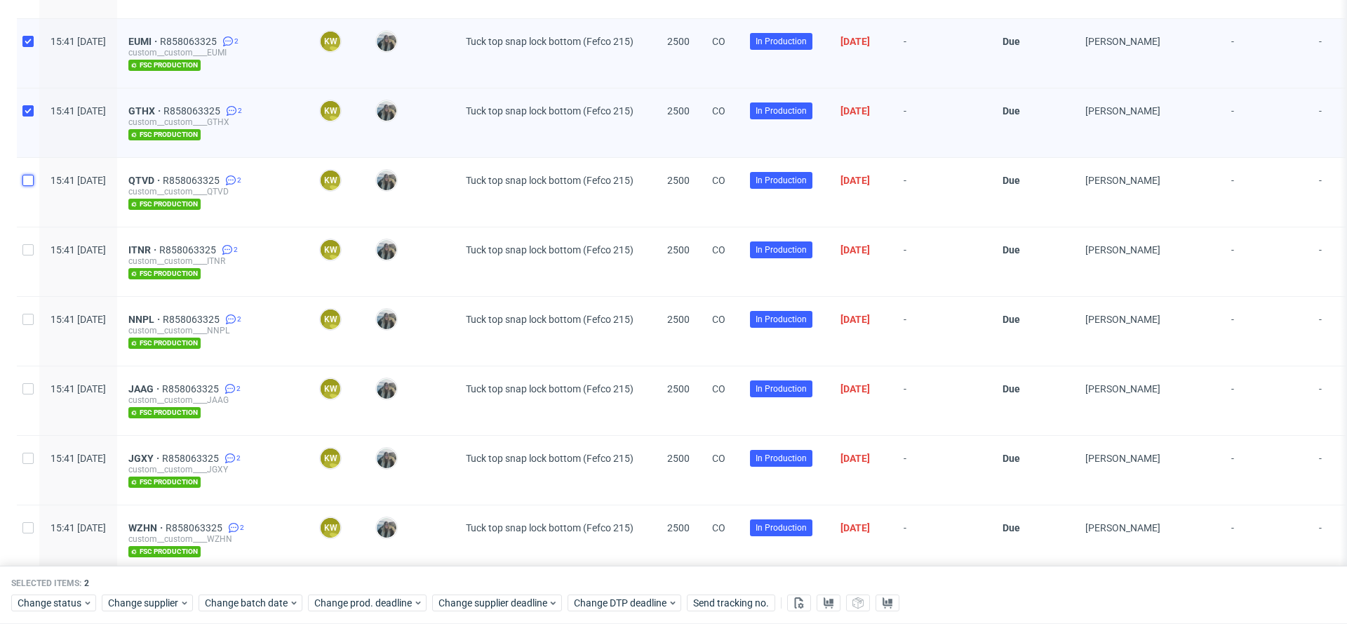
click at [30, 175] on input "checkbox" at bounding box center [27, 180] width 11 height 11
checkbox input "true"
click at [29, 244] on input "checkbox" at bounding box center [27, 249] width 11 height 11
checkbox input "true"
click at [27, 304] on div at bounding box center [28, 331] width 22 height 69
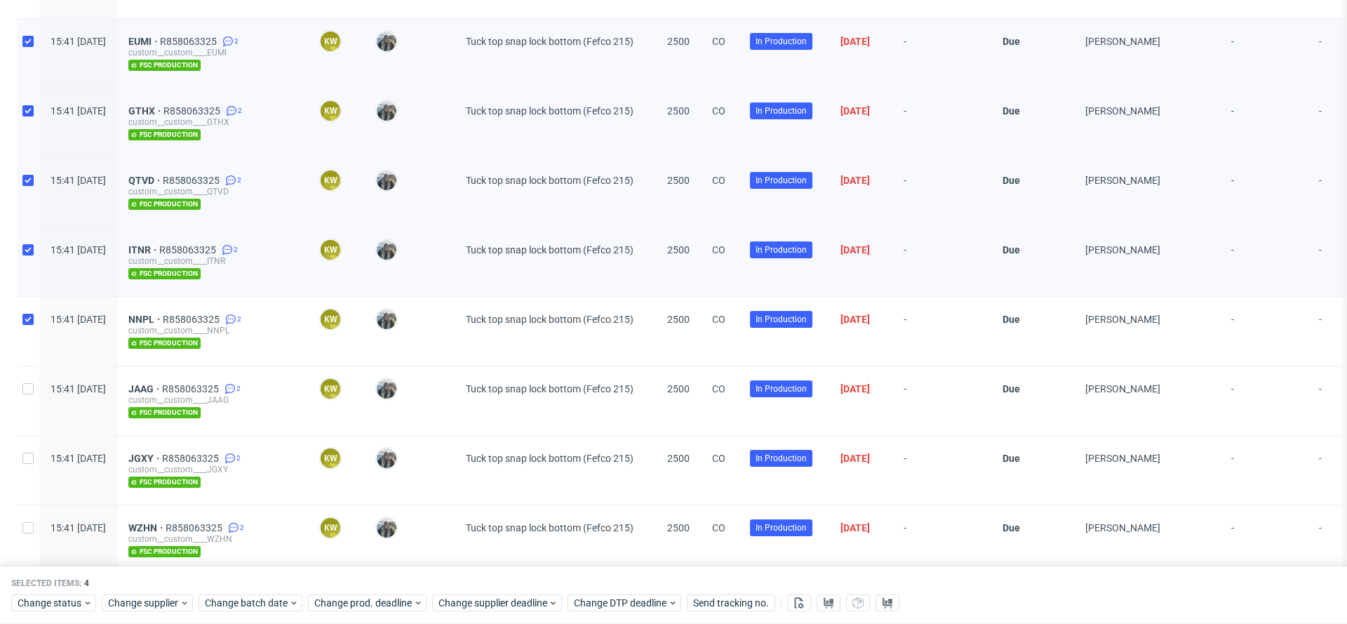
checkbox input "true"
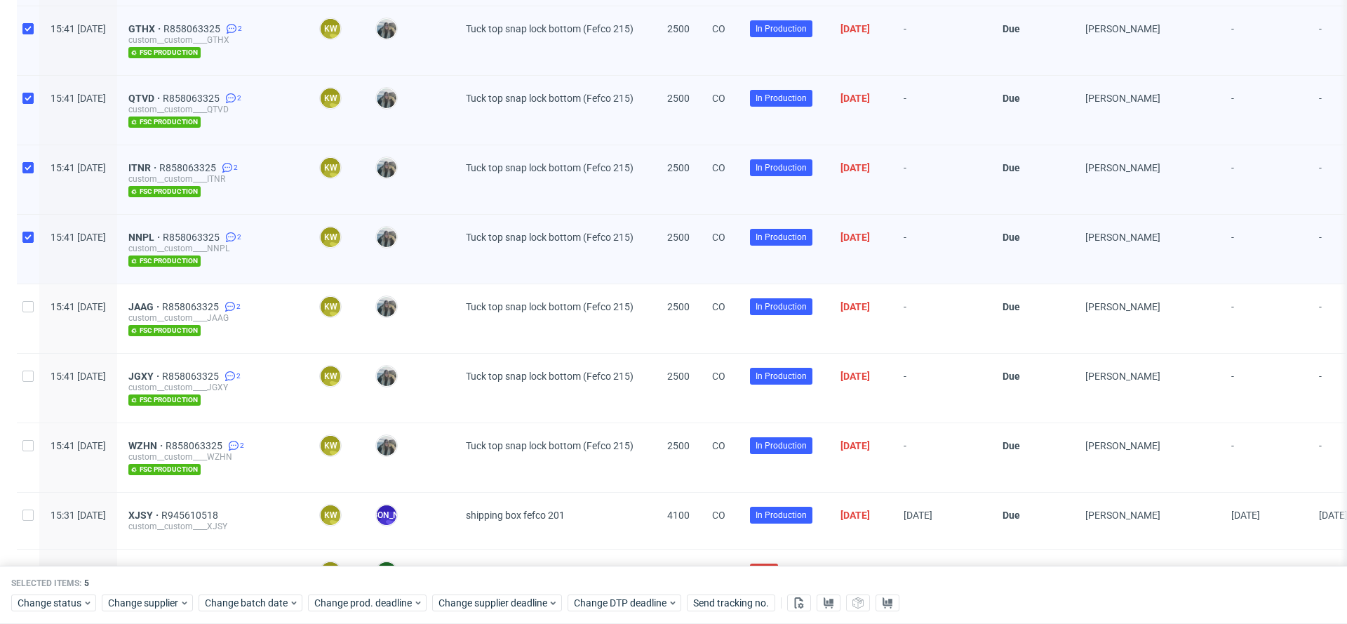
scroll to position [1418, 0]
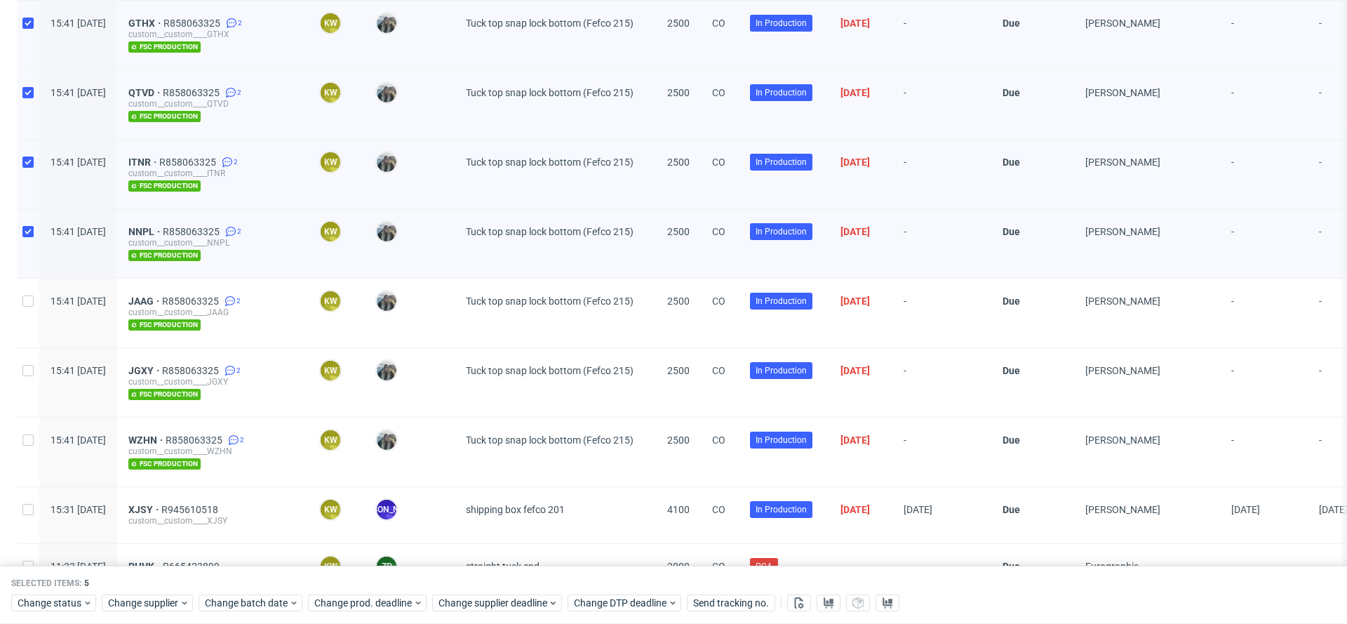
click at [27, 300] on div at bounding box center [28, 312] width 22 height 69
checkbox input "true"
click at [28, 372] on div at bounding box center [28, 382] width 22 height 69
checkbox input "true"
click at [23, 434] on input "checkbox" at bounding box center [27, 439] width 11 height 11
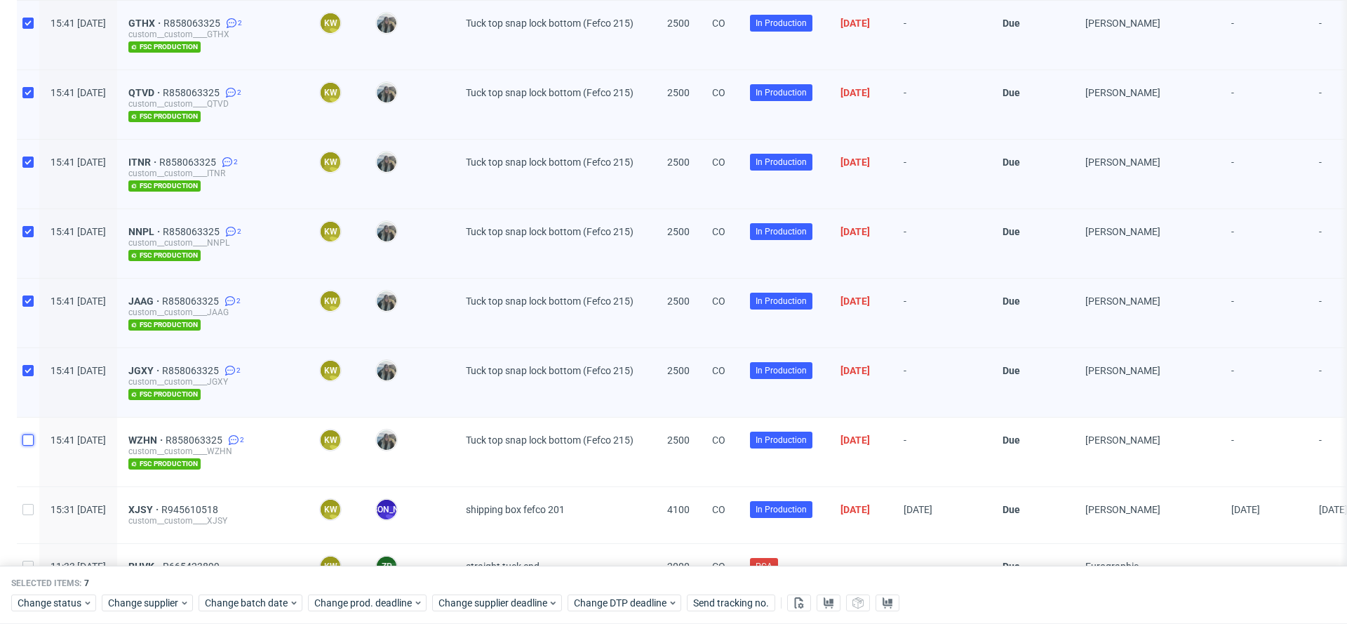
checkbox input "true"
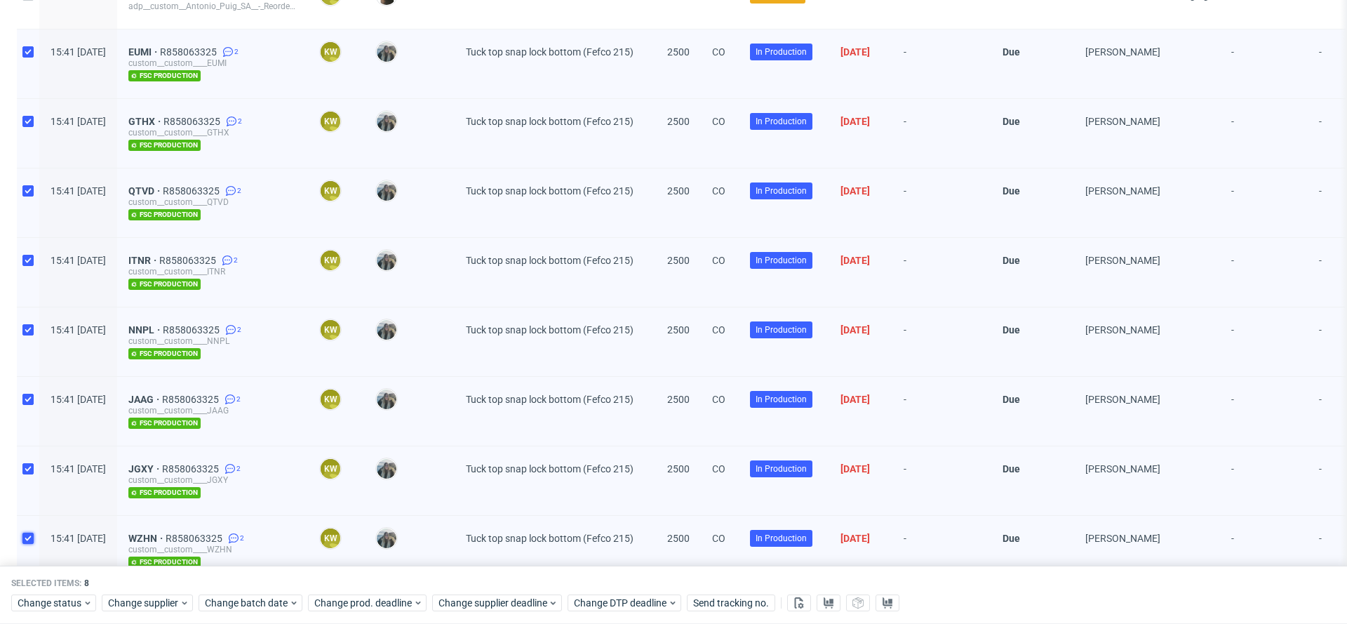
scroll to position [1309, 0]
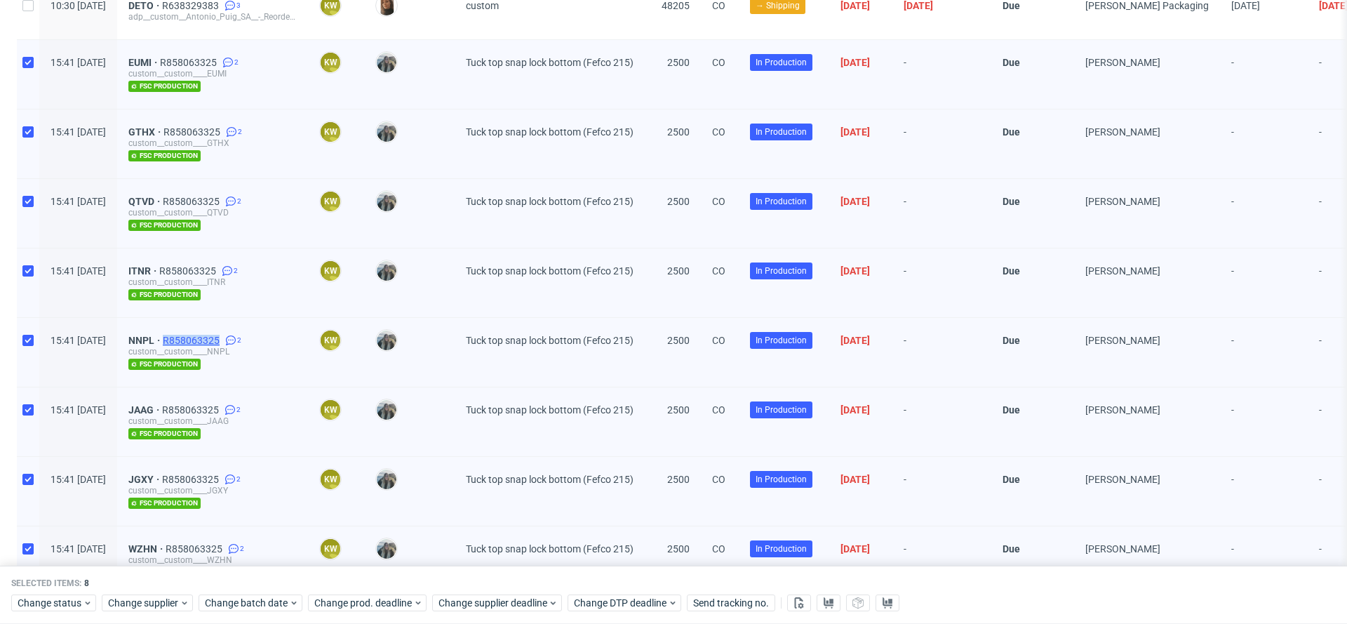
copy span "R858063325"
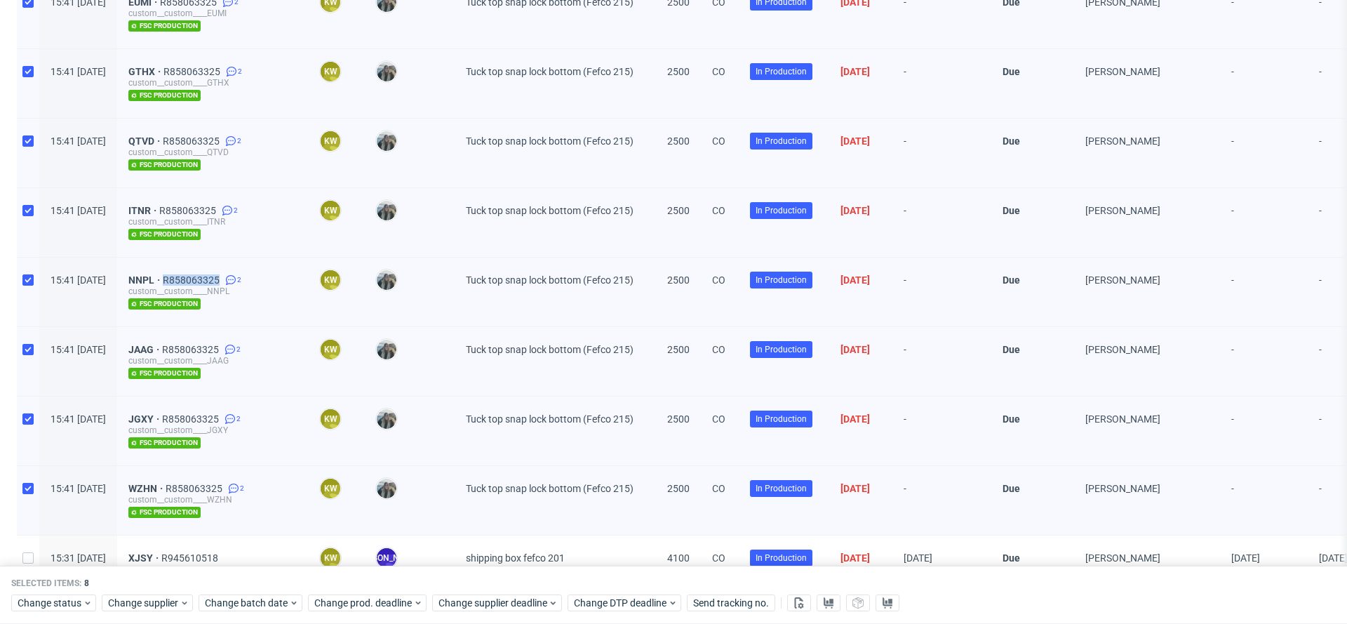
scroll to position [1351, 0]
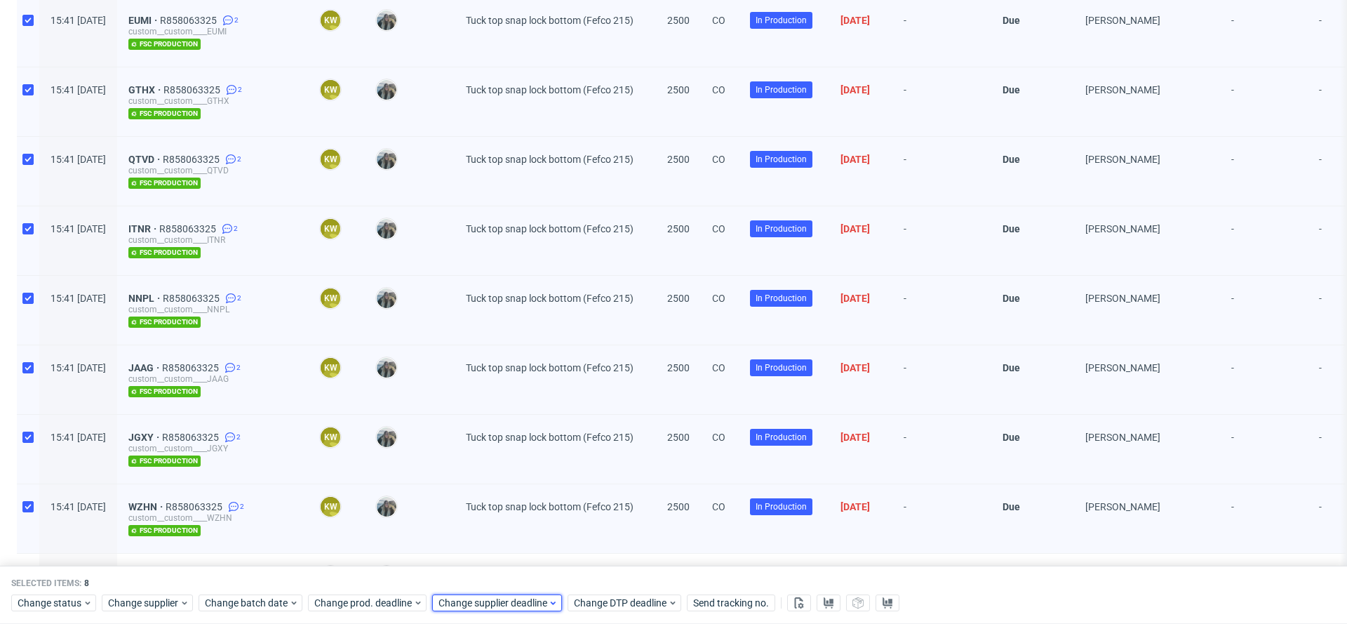
click at [502, 605] on span "Change supplier deadline" at bounding box center [492, 603] width 109 height 14
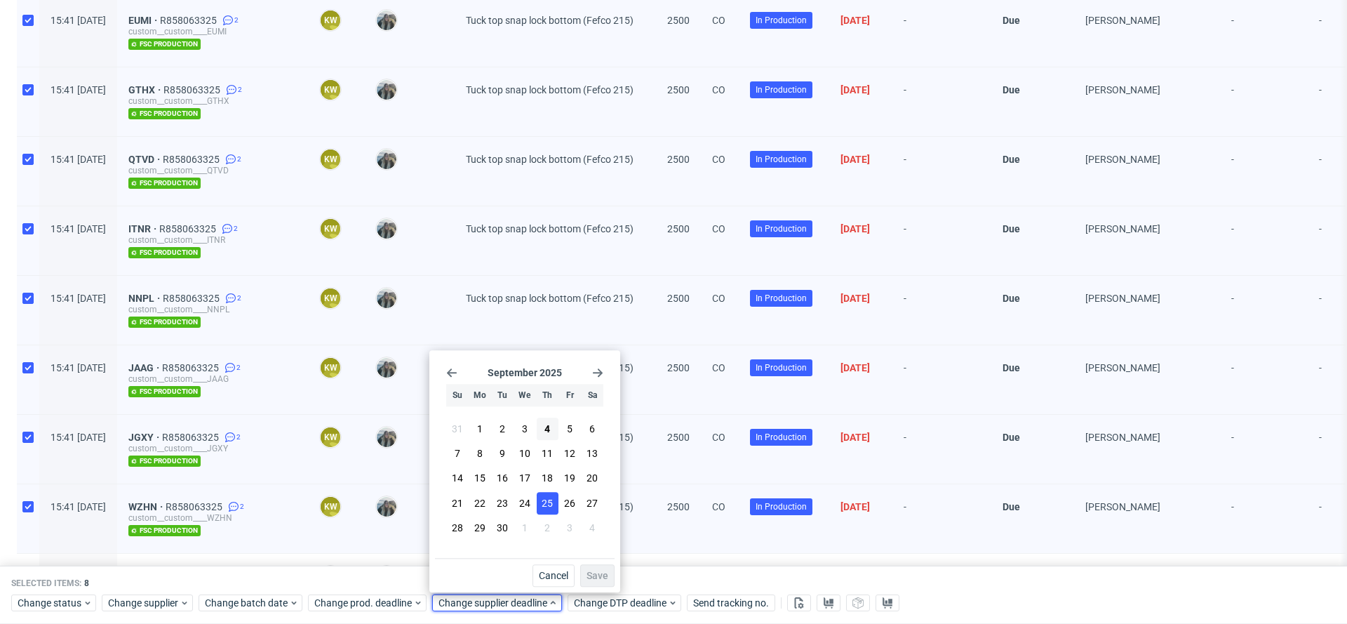
click at [545, 503] on span "25" at bounding box center [546, 503] width 11 height 14
click at [594, 574] on span "Save" at bounding box center [597, 575] width 22 height 10
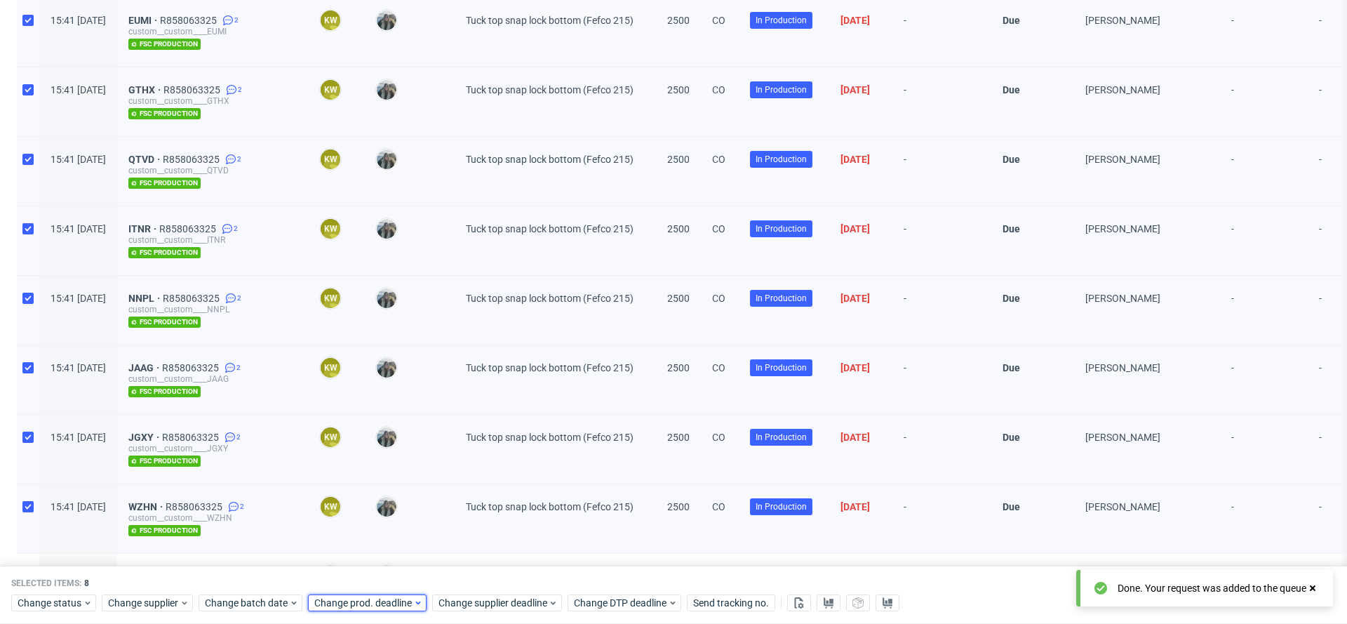
click at [371, 602] on span "Change prod. deadline" at bounding box center [363, 603] width 99 height 14
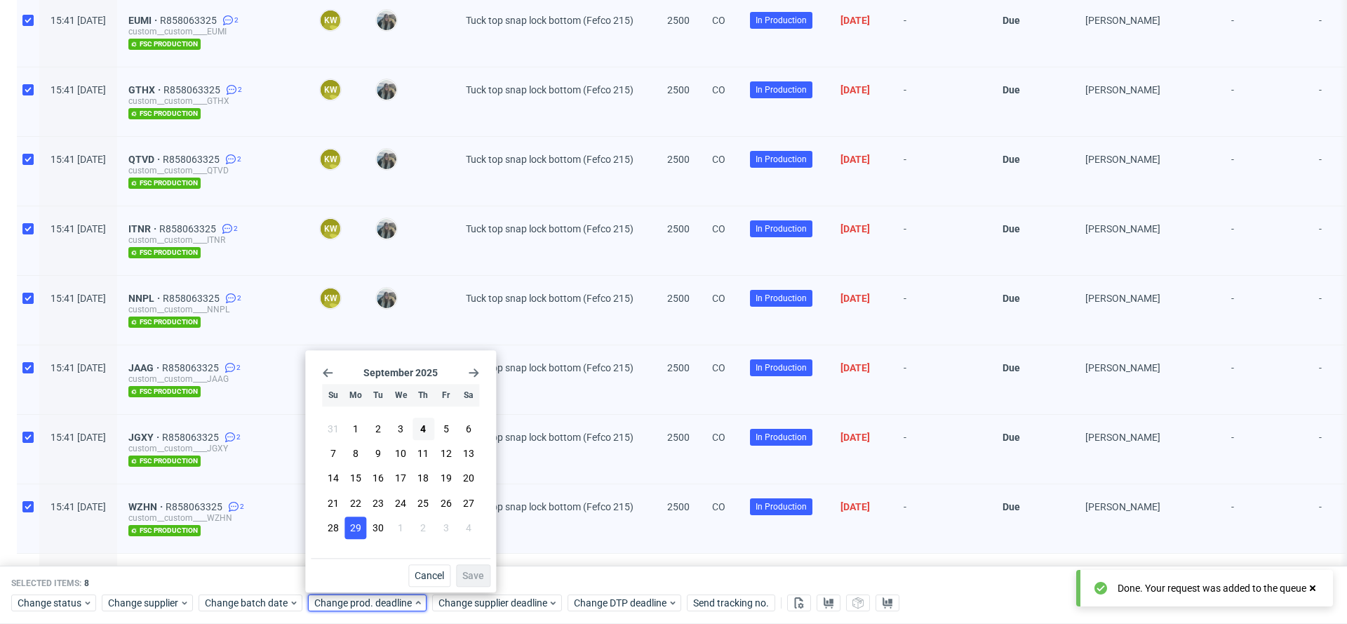
click at [360, 530] on span "29" at bounding box center [355, 527] width 11 height 14
click at [476, 572] on span "Save" at bounding box center [473, 575] width 22 height 10
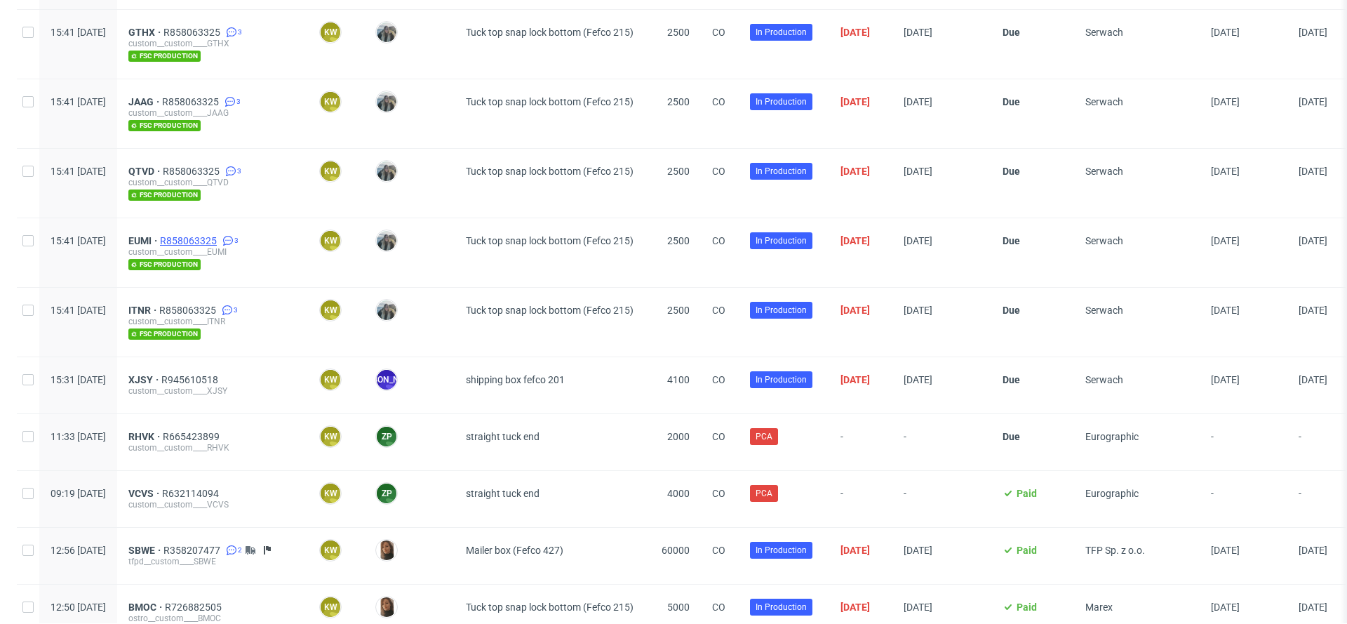
click at [220, 235] on span "R858063325" at bounding box center [190, 240] width 60 height 11
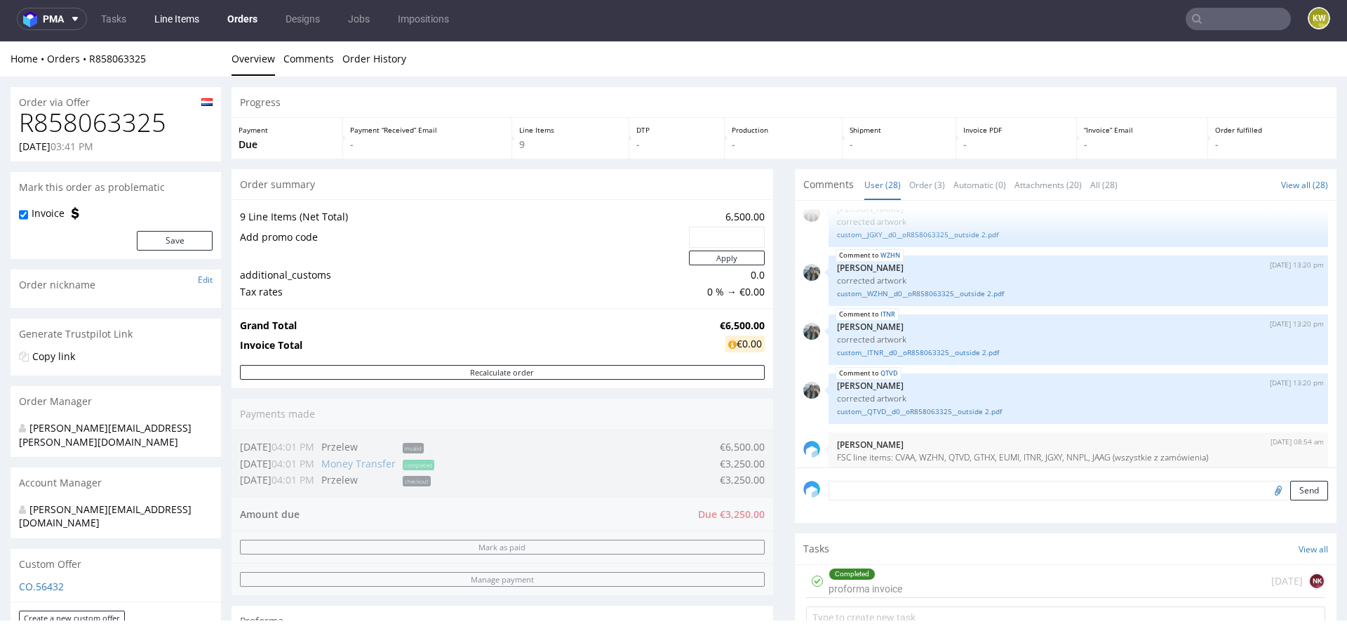
click at [178, 15] on link "Line Items" at bounding box center [177, 19] width 62 height 22
